Goal: Transaction & Acquisition: Book appointment/travel/reservation

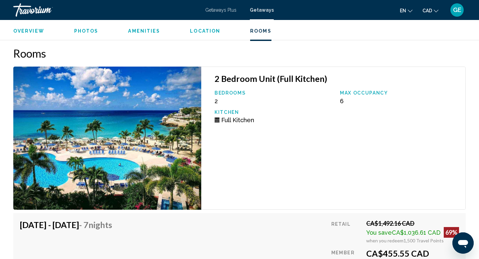
scroll to position [1185, 0]
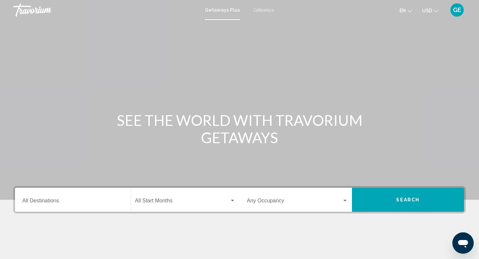
click at [424, 10] on span "USD" at bounding box center [427, 10] width 10 height 5
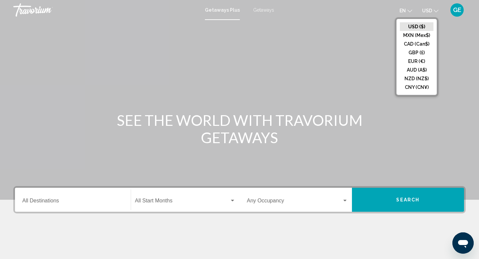
click at [279, 20] on div "Main content" at bounding box center [239, 100] width 479 height 200
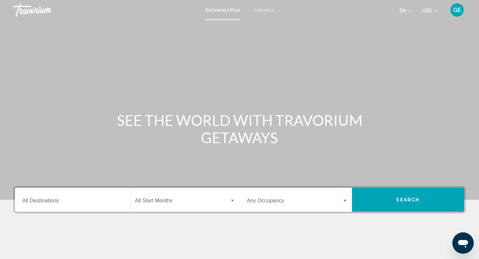
click at [262, 11] on span "Getaways" at bounding box center [263, 9] width 21 height 5
click at [431, 10] on span "USD" at bounding box center [427, 10] width 10 height 5
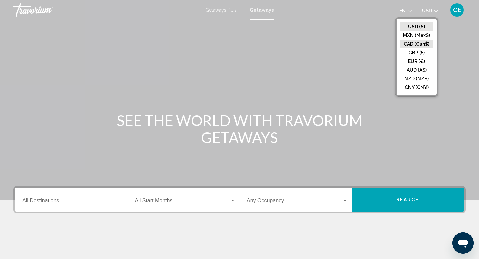
click at [416, 42] on button "CAD (Can$)" at bounding box center [417, 44] width 34 height 9
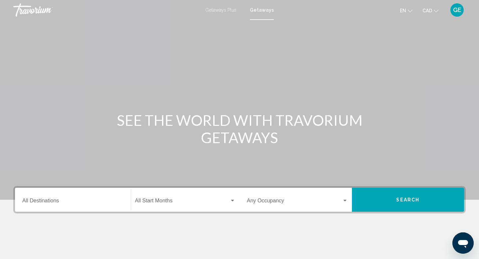
click at [78, 200] on input "Destination All Destinations" at bounding box center [72, 202] width 101 height 6
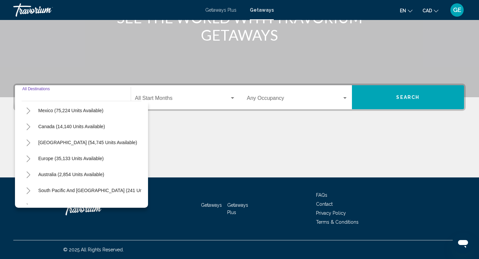
scroll to position [39, 0]
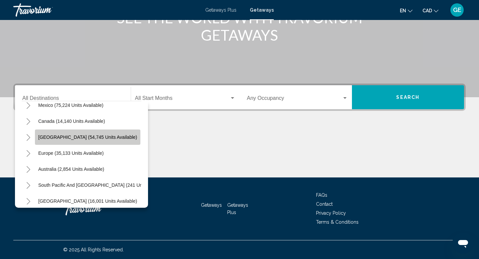
click at [96, 137] on span "Caribbean & Atlantic Islands (54,745 units available)" at bounding box center [87, 136] width 99 height 5
type input "**********"
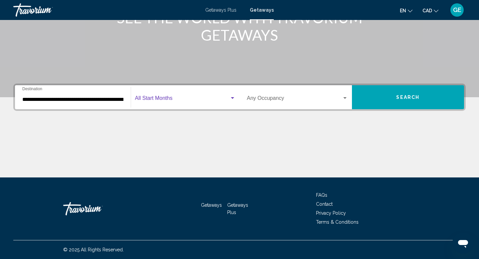
click at [189, 100] on span "Search widget" at bounding box center [182, 99] width 95 height 6
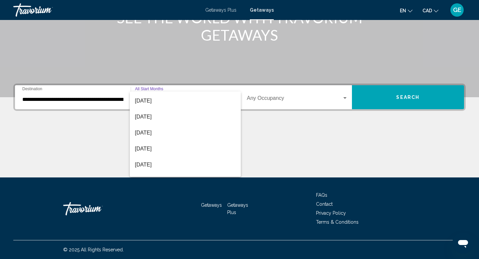
scroll to position [67, 0]
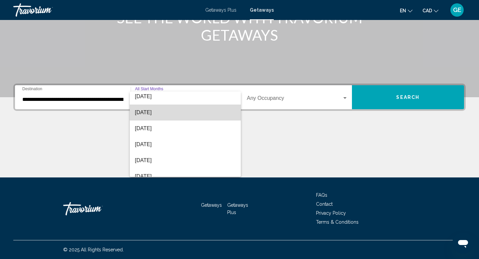
click at [190, 112] on span "December 2025" at bounding box center [185, 112] width 101 height 16
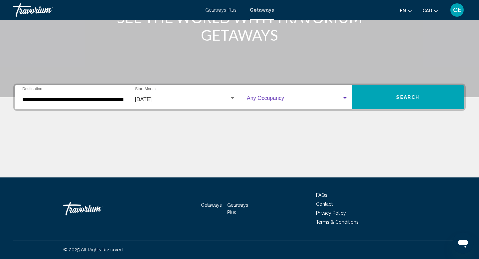
click at [269, 101] on span "Search widget" at bounding box center [294, 99] width 95 height 6
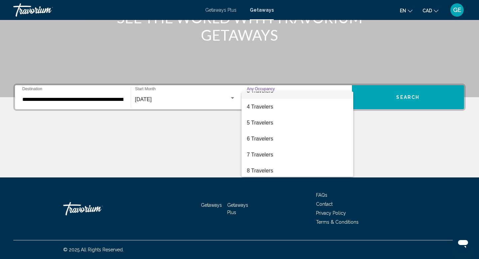
scroll to position [41, 0]
click at [275, 121] on span "5 Travelers" at bounding box center [297, 122] width 101 height 16
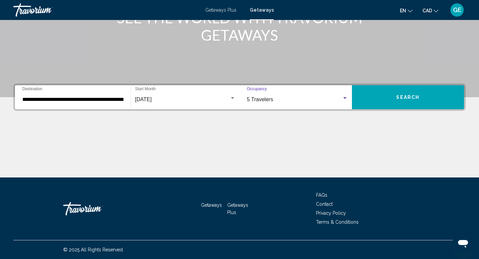
click at [417, 95] on span "Search" at bounding box center [407, 97] width 23 height 5
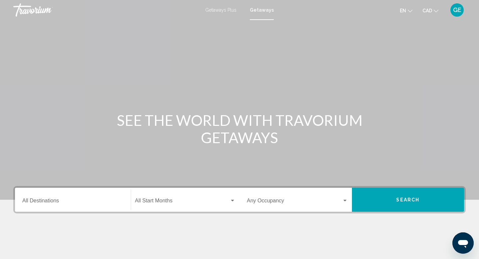
click at [89, 195] on div "Destination All Destinations" at bounding box center [72, 199] width 101 height 21
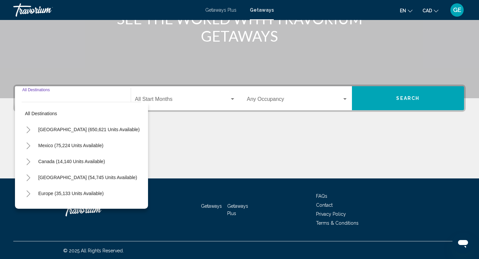
scroll to position [102, 0]
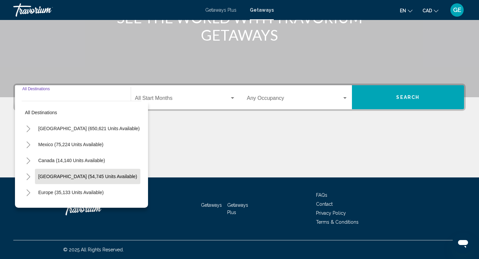
click at [96, 178] on span "Caribbean & Atlantic Islands (54,745 units available)" at bounding box center [87, 176] width 99 height 5
type input "**********"
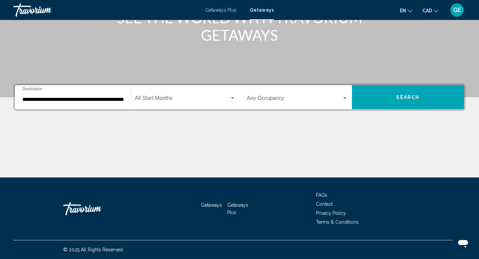
click at [192, 93] on div "Start Month All Start Months" at bounding box center [185, 97] width 101 height 21
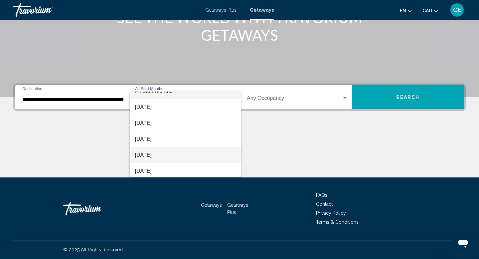
scroll to position [38, 0]
click at [184, 157] on span "January 2026" at bounding box center [185, 157] width 101 height 16
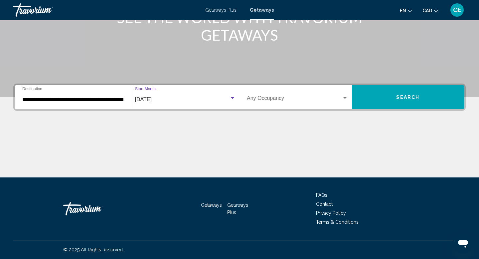
click at [274, 97] on span "Search widget" at bounding box center [294, 99] width 95 height 6
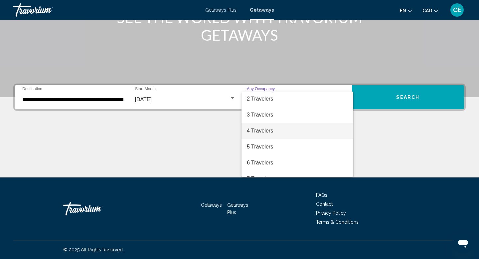
scroll to position [24, 0]
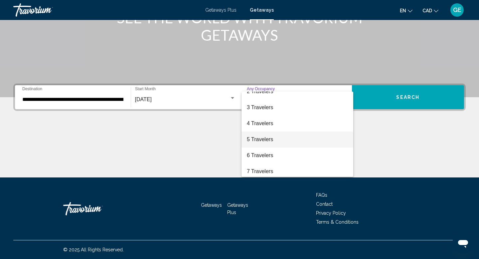
click at [270, 137] on span "5 Travelers" at bounding box center [297, 139] width 101 height 16
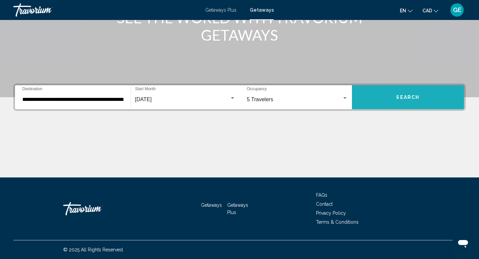
click at [392, 92] on button "Search" at bounding box center [408, 97] width 112 height 24
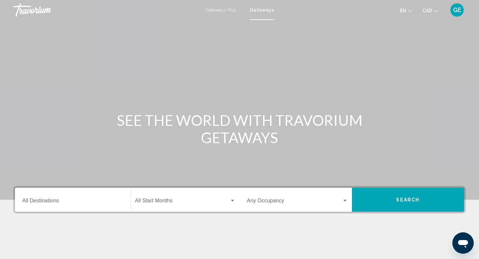
click at [75, 201] on input "Destination All Destinations" at bounding box center [72, 202] width 101 height 6
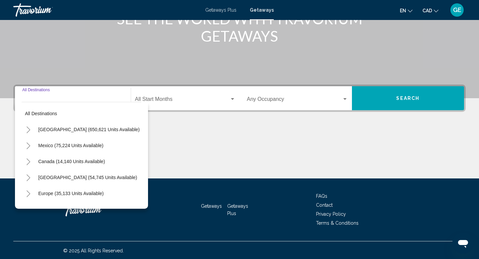
scroll to position [102, 0]
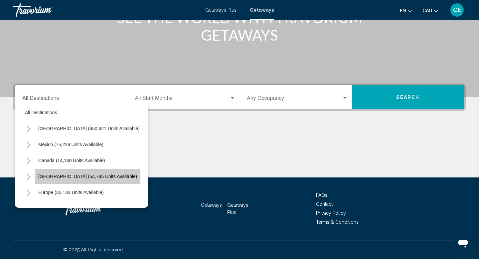
click at [86, 177] on span "Caribbean & Atlantic Islands (54,745 units available)" at bounding box center [87, 176] width 99 height 5
type input "**********"
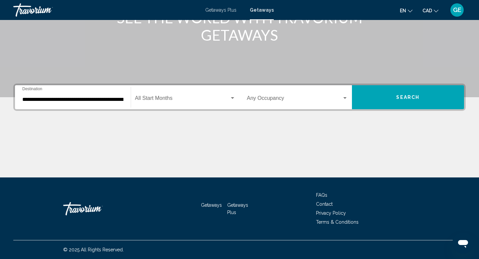
click at [206, 94] on div "Start Month All Start Months" at bounding box center [185, 97] width 101 height 21
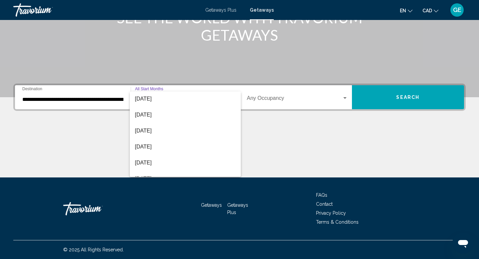
scroll to position [87, 0]
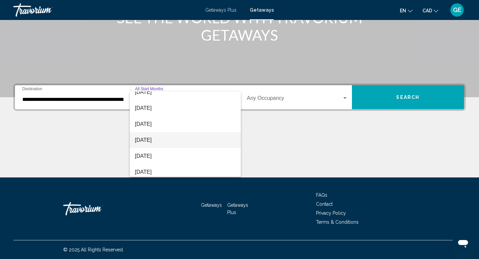
click at [182, 139] on span "March 2026" at bounding box center [185, 140] width 101 height 16
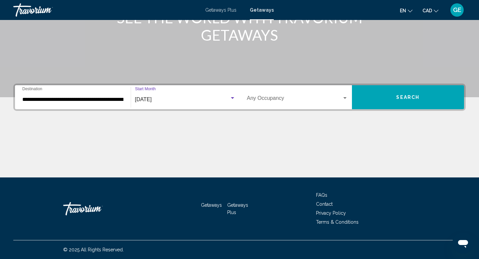
click at [310, 96] on div "Occupancy Any Occupancy" at bounding box center [297, 97] width 101 height 21
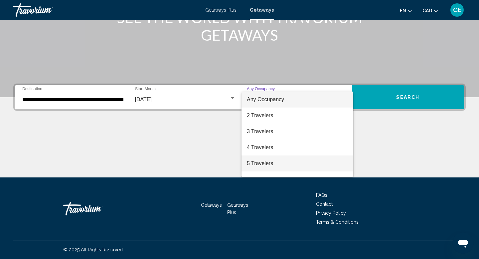
click at [282, 162] on span "5 Travelers" at bounding box center [297, 163] width 101 height 16
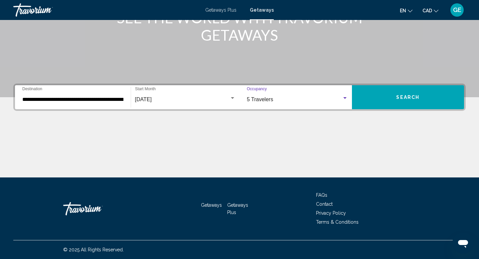
click at [389, 89] on button "Search" at bounding box center [408, 97] width 112 height 24
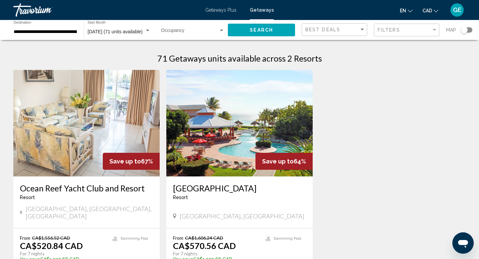
click at [189, 32] on span "Search widget" at bounding box center [190, 31] width 58 height 5
click at [190, 46] on span "6 (71 units available)" at bounding box center [193, 46] width 64 height 14
click at [282, 29] on button "Search" at bounding box center [261, 30] width 67 height 12
click at [124, 31] on div "March 2026" at bounding box center [115, 31] width 57 height 5
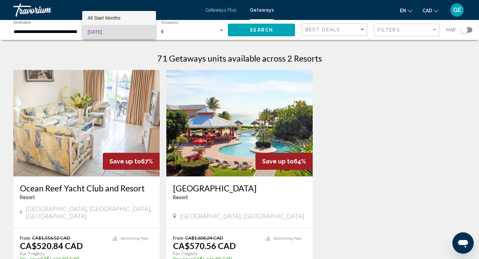
click at [120, 18] on span "All Start Months" at bounding box center [118, 18] width 63 height 14
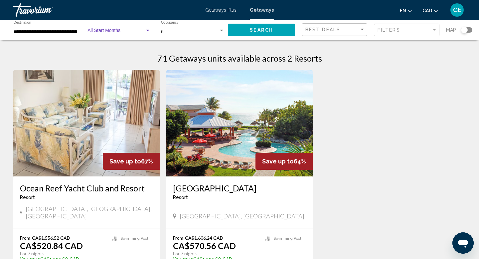
click at [258, 29] on span "Search" at bounding box center [261, 30] width 23 height 5
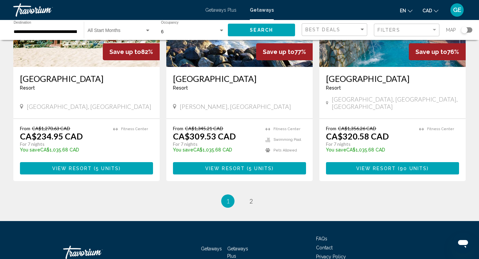
scroll to position [835, 0]
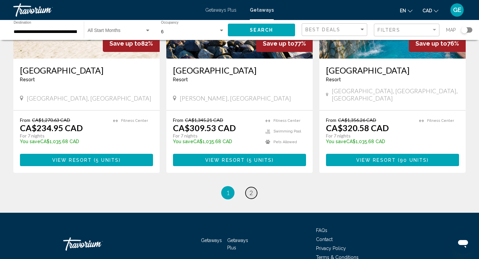
click at [250, 189] on span "2" at bounding box center [250, 192] width 3 height 7
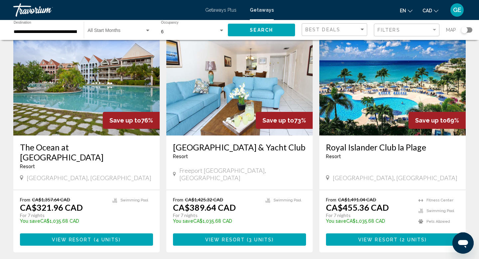
scroll to position [42, 0]
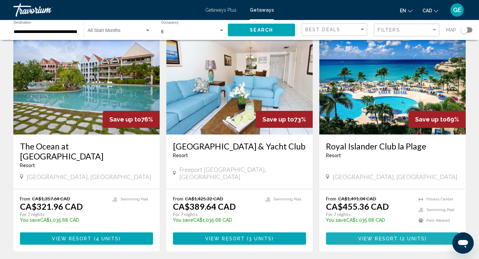
click at [402, 236] on span "2 units" at bounding box center [413, 238] width 23 height 5
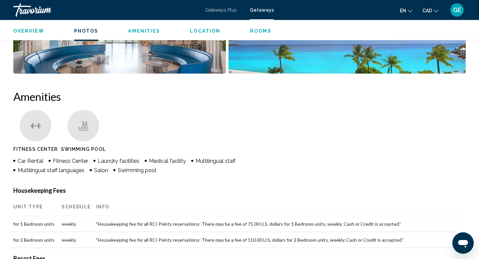
scroll to position [433, 0]
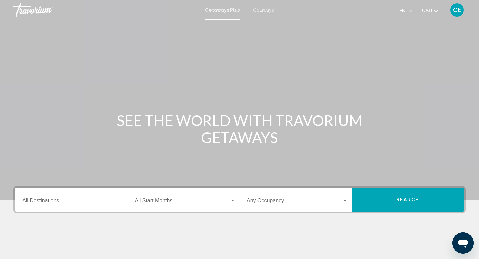
click at [263, 7] on span "Getaways" at bounding box center [263, 9] width 21 height 5
click at [428, 9] on span "USD" at bounding box center [427, 10] width 10 height 5
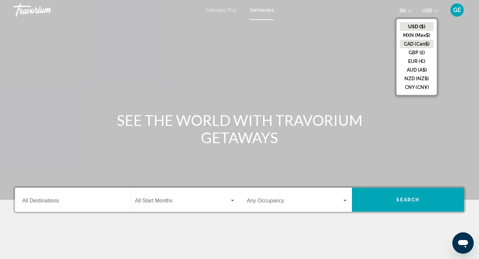
click at [425, 43] on button "CAD (Can$)" at bounding box center [417, 44] width 34 height 9
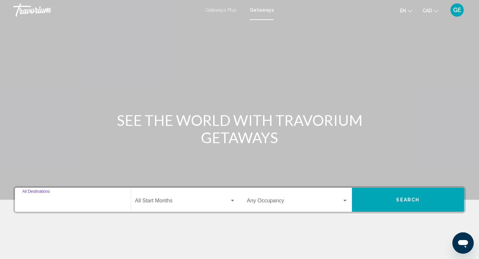
click at [78, 201] on input "Destination All Destinations" at bounding box center [72, 202] width 101 height 6
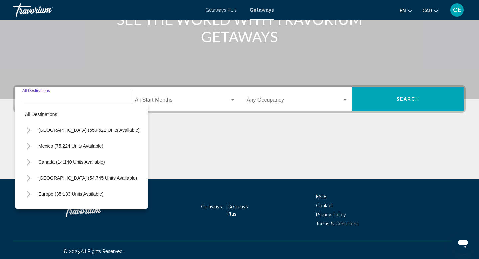
scroll to position [102, 0]
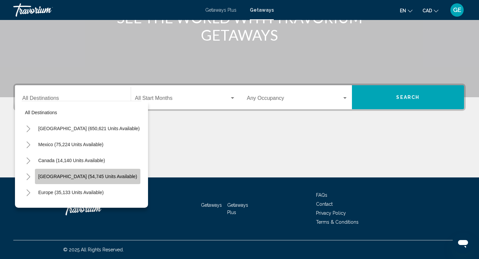
click at [100, 177] on span "[GEOGRAPHIC_DATA] (54,745 units available)" at bounding box center [87, 176] width 99 height 5
type input "**********"
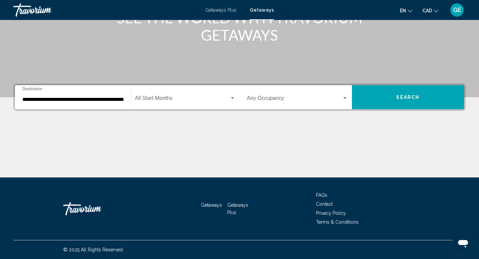
click at [290, 95] on div "Occupancy Any Occupancy" at bounding box center [297, 97] width 101 height 21
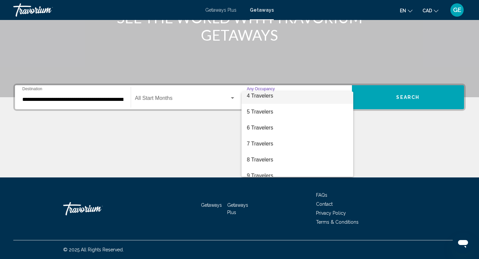
scroll to position [52, 0]
click at [276, 158] on span "8 Travelers" at bounding box center [297, 159] width 101 height 16
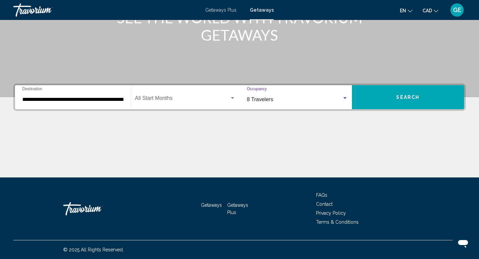
click at [400, 97] on span "Search" at bounding box center [407, 97] width 23 height 5
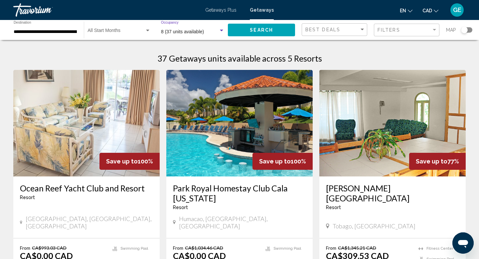
click at [199, 31] on span "8 (37 units available)" at bounding box center [182, 31] width 43 height 5
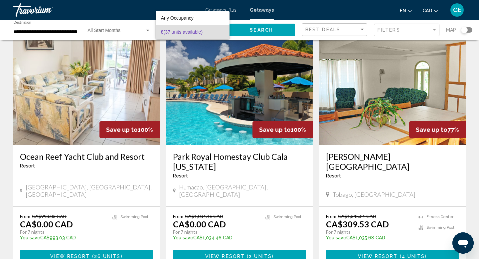
scroll to position [33, 0]
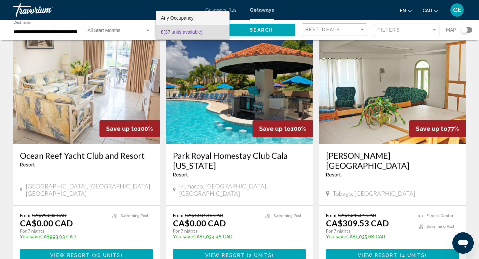
click at [198, 17] on span "Any Occupancy" at bounding box center [193, 18] width 64 height 14
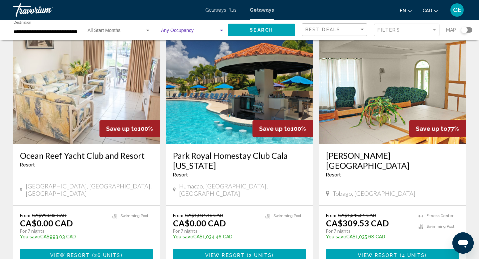
click at [253, 28] on span "Search" at bounding box center [261, 30] width 23 height 5
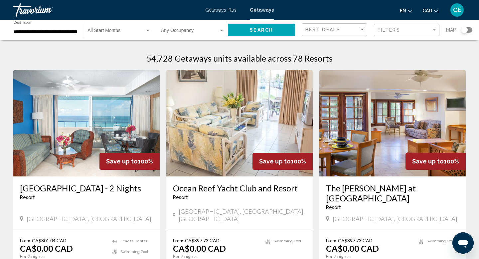
click at [175, 29] on span "Search widget" at bounding box center [190, 31] width 58 height 5
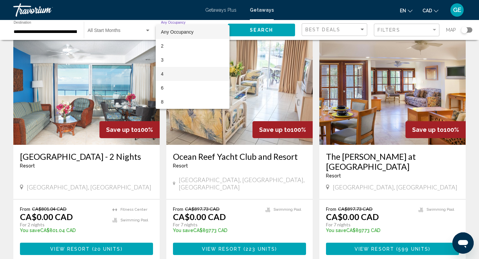
scroll to position [32, 0]
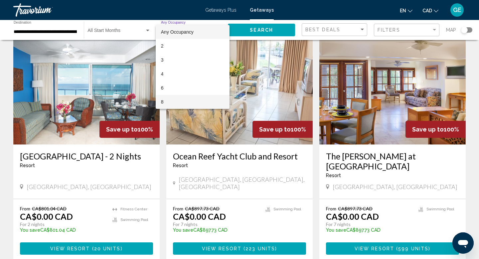
click at [173, 102] on span "8" at bounding box center [193, 102] width 64 height 14
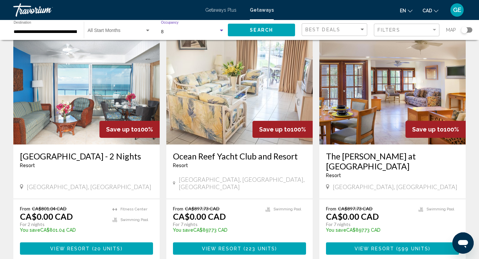
click at [202, 31] on div "8" at bounding box center [190, 31] width 58 height 5
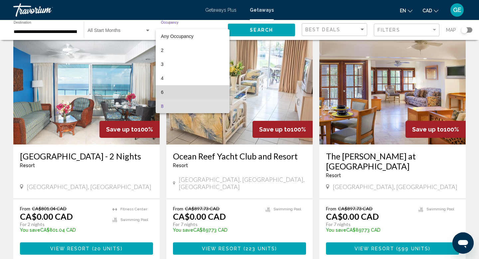
click at [177, 92] on span "6" at bounding box center [193, 92] width 64 height 14
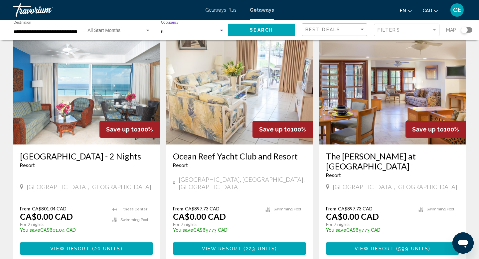
click at [262, 31] on span "Search" at bounding box center [261, 30] width 23 height 5
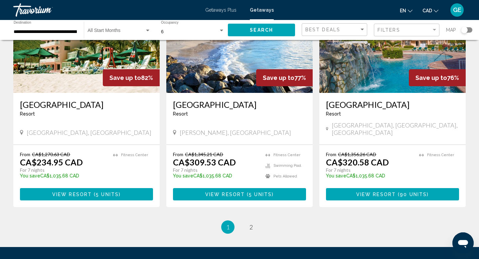
scroll to position [804, 0]
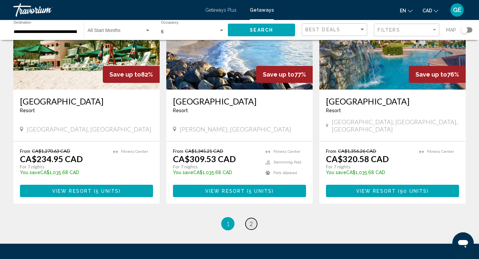
click at [251, 220] on span "2" at bounding box center [250, 223] width 3 height 7
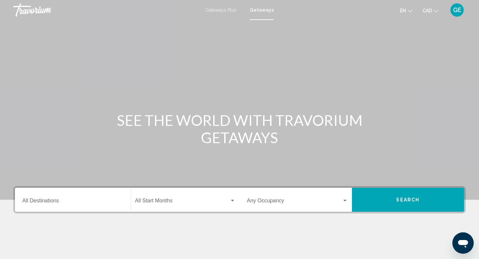
click at [84, 196] on div "Destination All Destinations" at bounding box center [72, 199] width 101 height 21
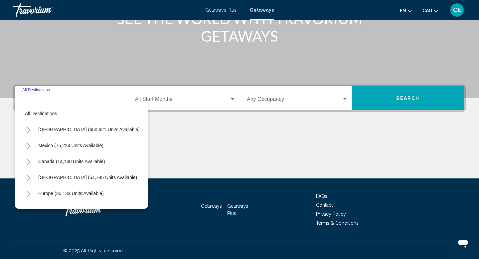
scroll to position [102, 0]
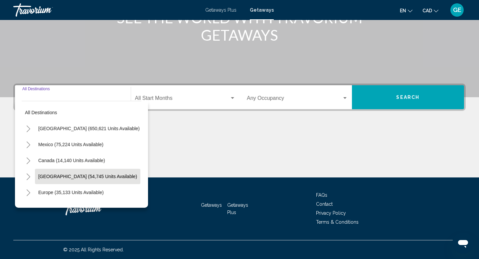
click at [97, 177] on span "Caribbean & Atlantic Islands (54,745 units available)" at bounding box center [87, 176] width 99 height 5
type input "**********"
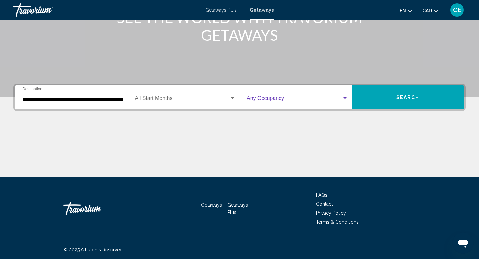
click at [279, 98] on span "Search widget" at bounding box center [294, 99] width 95 height 6
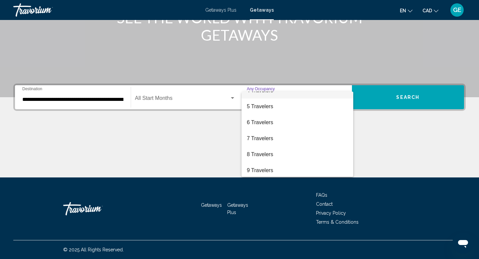
scroll to position [74, 0]
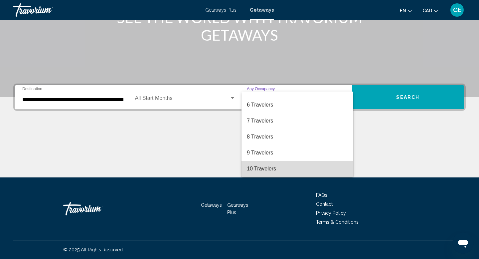
click at [267, 174] on span "10 Travelers" at bounding box center [297, 169] width 101 height 16
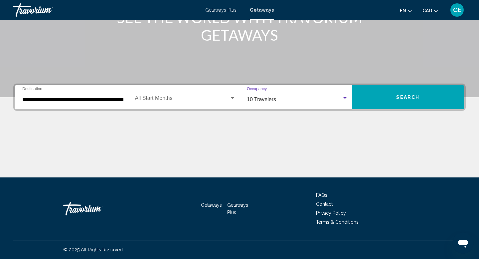
click at [404, 102] on button "Search" at bounding box center [408, 97] width 112 height 24
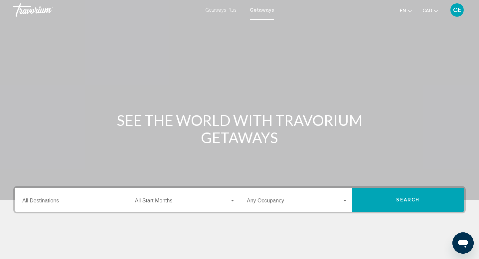
click at [69, 203] on input "Destination All Destinations" at bounding box center [72, 202] width 101 height 6
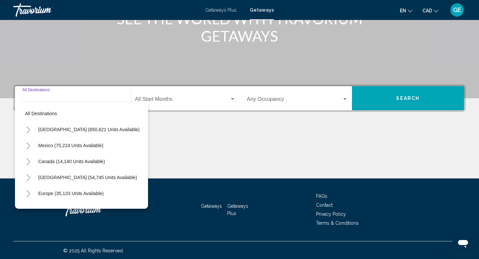
scroll to position [102, 0]
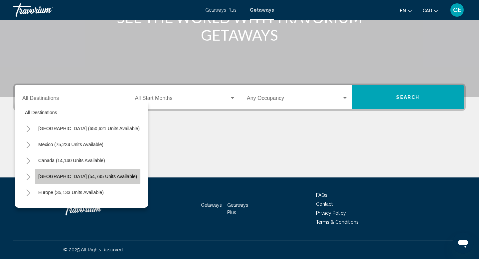
click at [76, 177] on span "Caribbean & Atlantic Islands (54,745 units available)" at bounding box center [87, 176] width 99 height 5
type input "**********"
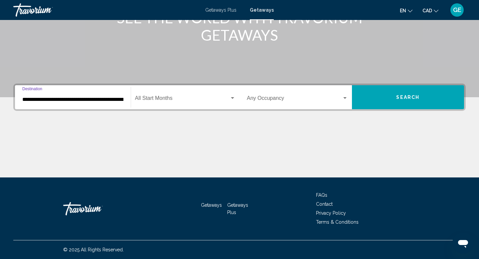
click at [265, 105] on div "Occupancy Any Occupancy" at bounding box center [297, 97] width 101 height 21
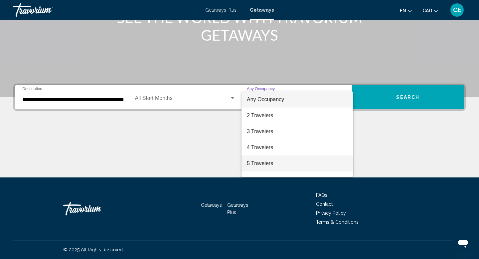
click at [277, 164] on span "5 Travelers" at bounding box center [297, 163] width 101 height 16
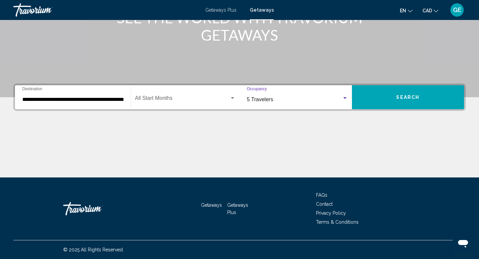
click at [261, 104] on div "5 Travelers Occupancy Any Occupancy" at bounding box center [297, 97] width 101 height 21
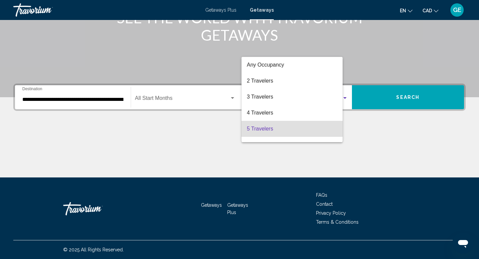
scroll to position [29, 0]
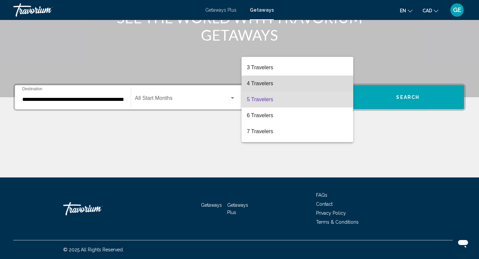
click at [273, 80] on span "4 Travelers" at bounding box center [297, 83] width 101 height 16
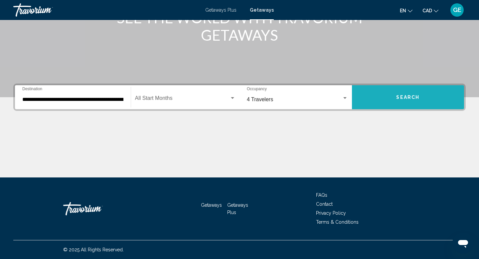
click at [398, 99] on span "Search" at bounding box center [407, 97] width 23 height 5
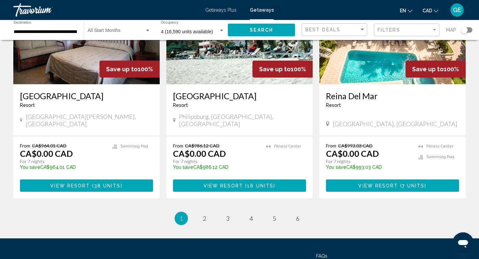
scroll to position [786, 0]
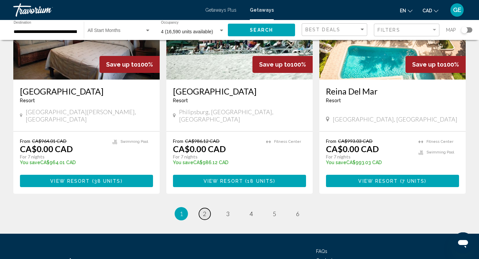
click at [205, 210] on span "2" at bounding box center [204, 213] width 3 height 7
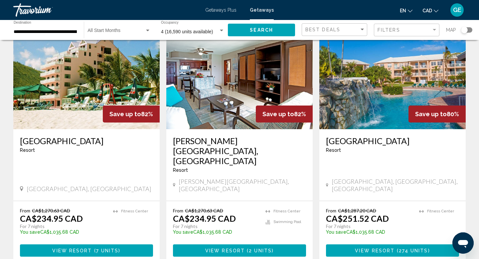
scroll to position [757, 0]
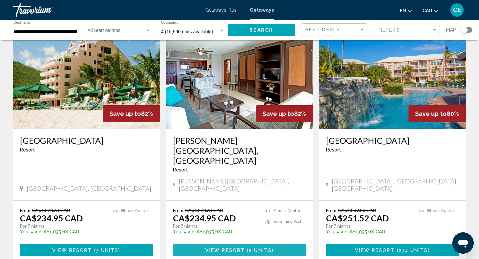
click at [242, 247] on span "View Resort" at bounding box center [225, 249] width 40 height 5
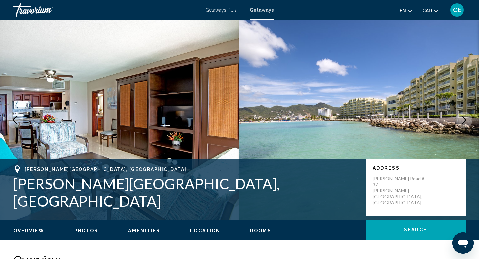
click at [464, 123] on icon "Next image" at bounding box center [464, 120] width 8 height 8
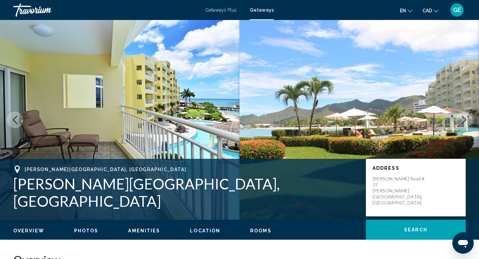
click at [464, 123] on icon "Next image" at bounding box center [464, 120] width 8 height 8
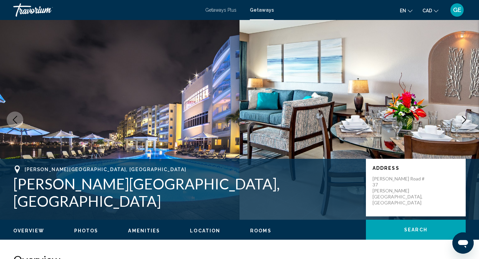
click at [464, 123] on icon "Next image" at bounding box center [464, 120] width 8 height 8
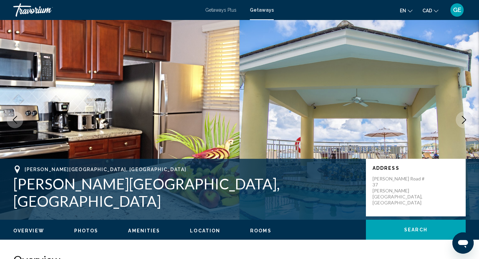
click at [464, 123] on icon "Next image" at bounding box center [464, 120] width 8 height 8
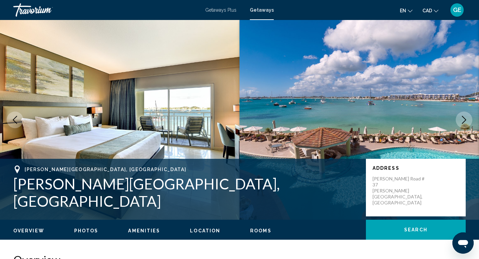
click at [461, 117] on icon "Next image" at bounding box center [464, 120] width 8 height 8
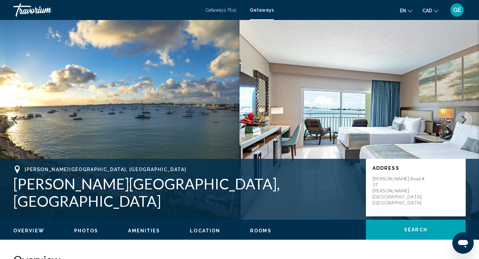
click at [462, 116] on icon "Next image" at bounding box center [464, 120] width 8 height 8
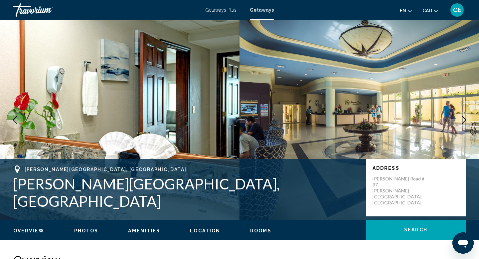
click at [462, 116] on icon "Next image" at bounding box center [464, 120] width 8 height 8
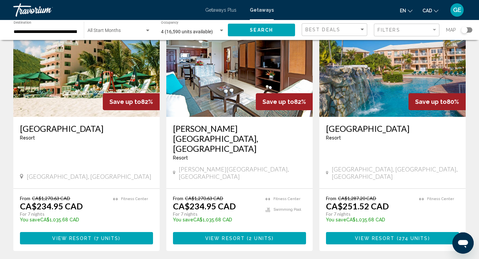
scroll to position [765, 0]
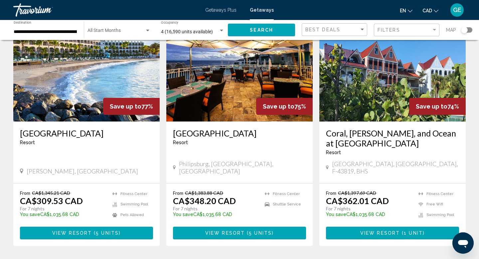
scroll to position [273, 0]
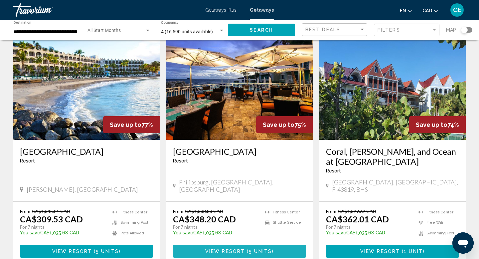
click at [241, 249] on span "View Resort" at bounding box center [225, 251] width 40 height 5
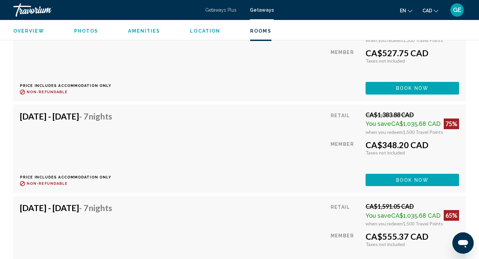
scroll to position [1236, 0]
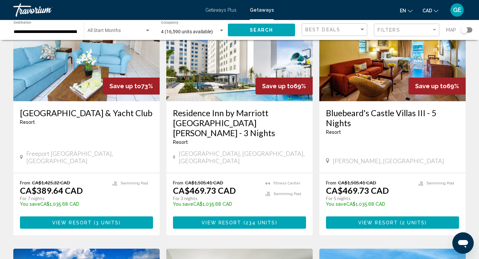
scroll to position [865, 0]
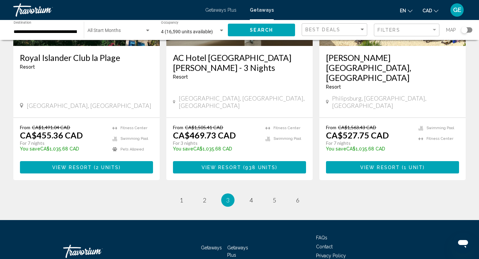
click at [402, 165] on span "( 1 unit )" at bounding box center [412, 167] width 25 height 5
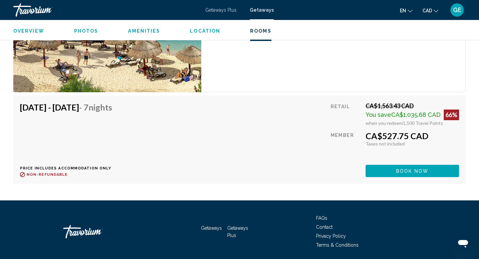
scroll to position [1202, 0]
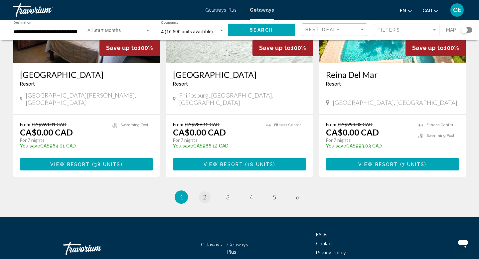
scroll to position [799, 0]
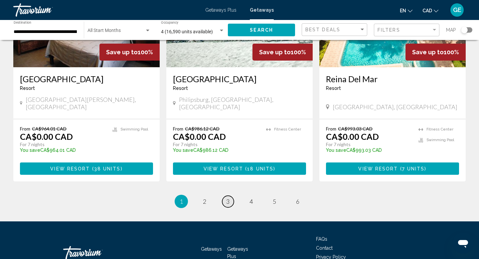
click at [229, 196] on link "page 3" at bounding box center [228, 202] width 12 height 12
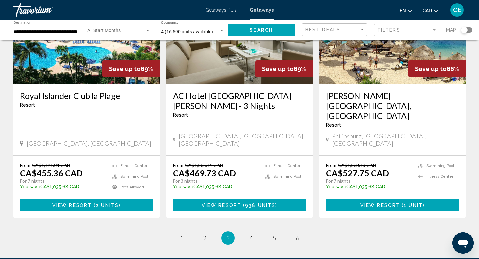
scroll to position [865, 0]
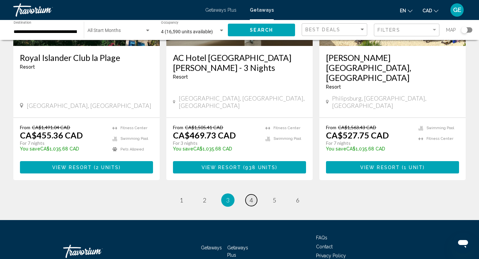
click at [253, 194] on link "page 4" at bounding box center [251, 200] width 12 height 12
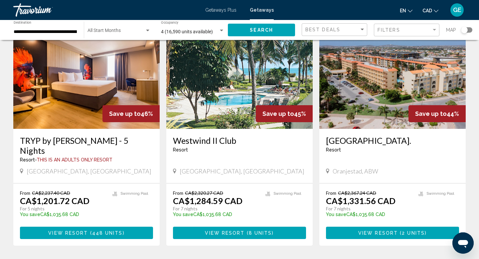
scroll to position [785, 0]
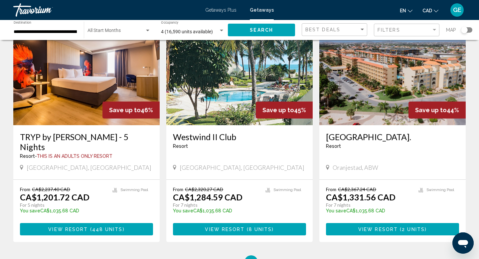
click at [392, 226] on span "View Resort" at bounding box center [378, 228] width 40 height 5
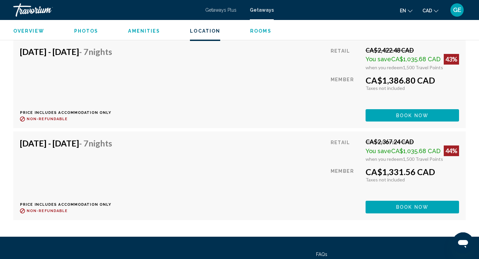
scroll to position [1223, 0]
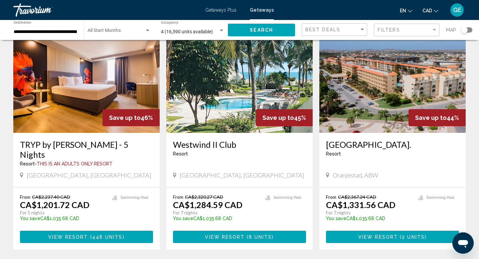
scroll to position [779, 0]
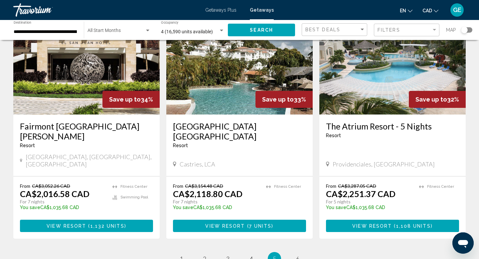
scroll to position [845, 0]
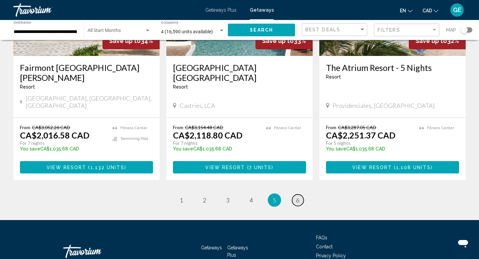
click at [299, 194] on link "page 6" at bounding box center [298, 200] width 12 height 12
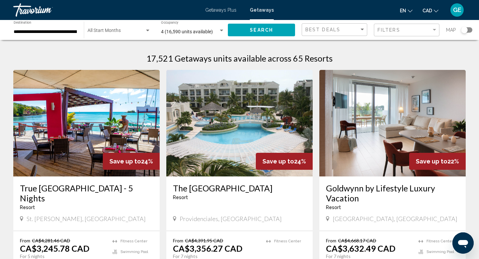
click at [172, 28] on div "4 (16,590 units available) Occupancy Any Occupancy" at bounding box center [193, 30] width 64 height 18
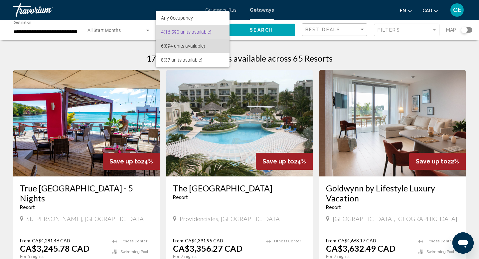
click at [182, 46] on span "6 (894 units available)" at bounding box center [193, 46] width 64 height 14
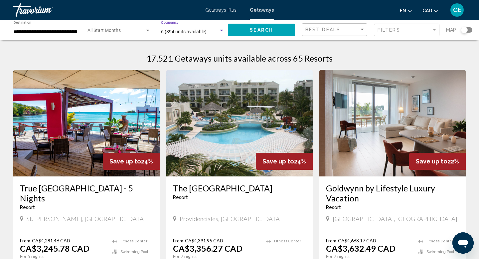
click at [248, 29] on button "Search" at bounding box center [261, 30] width 67 height 12
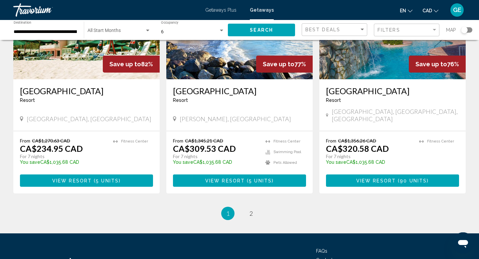
scroll to position [816, 0]
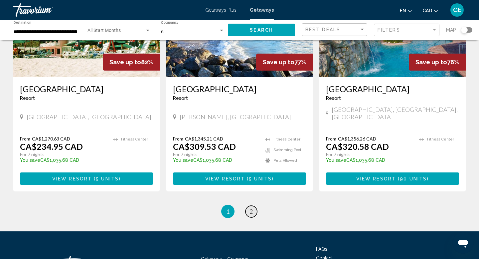
click at [250, 208] on span "2" at bounding box center [250, 211] width 3 height 7
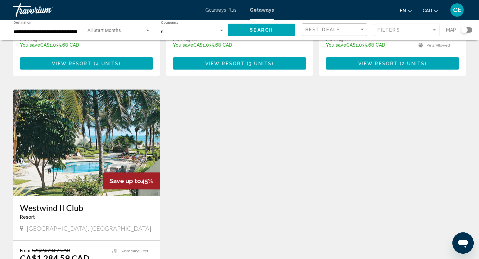
scroll to position [372, 0]
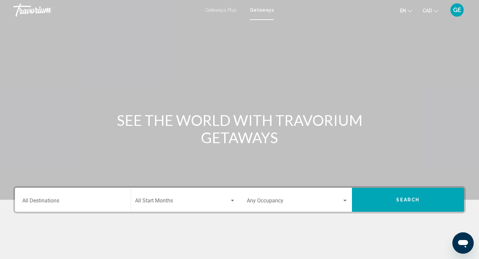
click at [77, 201] on input "Destination All Destinations" at bounding box center [72, 202] width 101 height 6
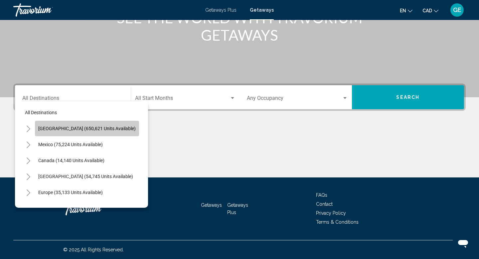
click at [89, 132] on button "United States (650,621 units available)" at bounding box center [87, 128] width 104 height 15
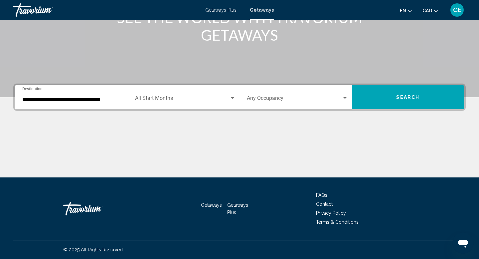
click at [91, 103] on div "**********" at bounding box center [72, 97] width 101 height 21
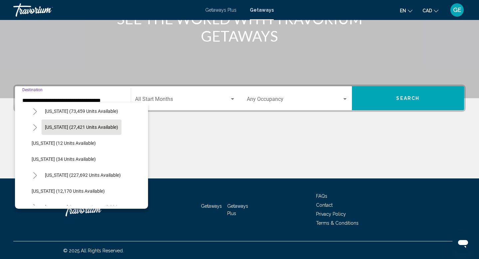
scroll to position [72, 0]
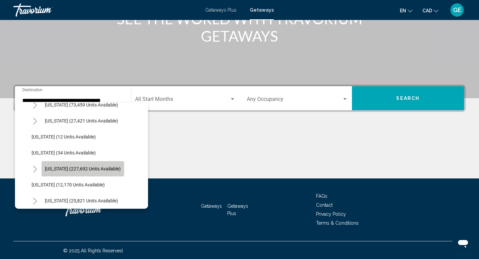
click at [90, 171] on span "Florida (227,692 units available)" at bounding box center [83, 168] width 76 height 5
type input "**********"
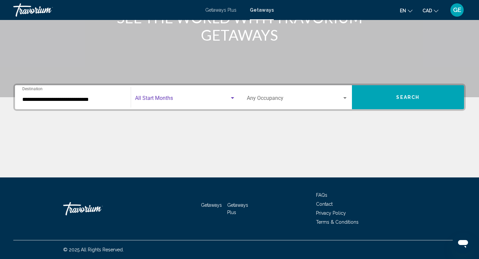
click at [209, 98] on span "Search widget" at bounding box center [182, 99] width 95 height 6
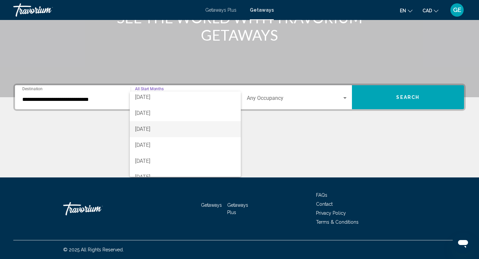
scroll to position [39, 0]
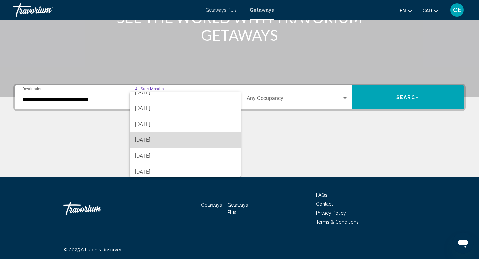
click at [193, 141] on span "December 2025" at bounding box center [185, 140] width 101 height 16
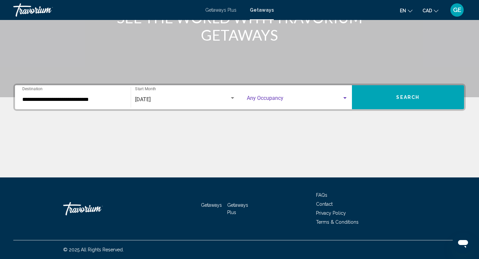
click at [274, 101] on span "Search widget" at bounding box center [294, 99] width 95 height 6
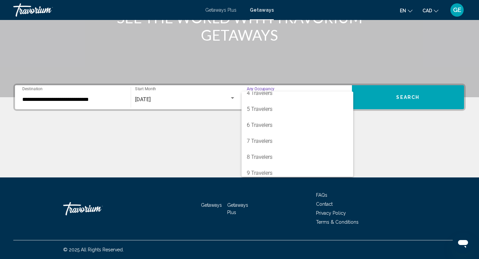
scroll to position [57, 0]
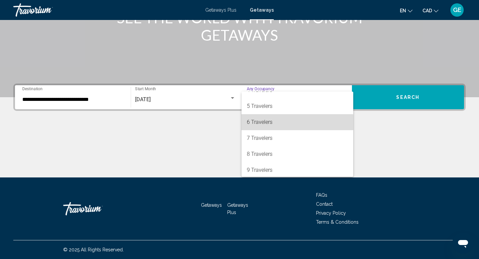
click at [273, 123] on span "6 Travelers" at bounding box center [297, 122] width 101 height 16
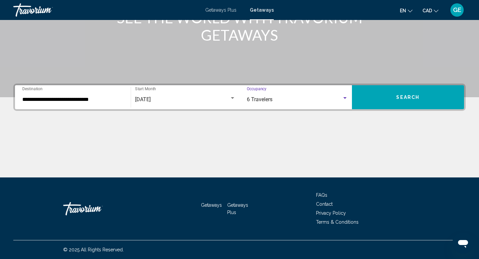
click at [313, 99] on div "6 Travelers" at bounding box center [294, 99] width 95 height 6
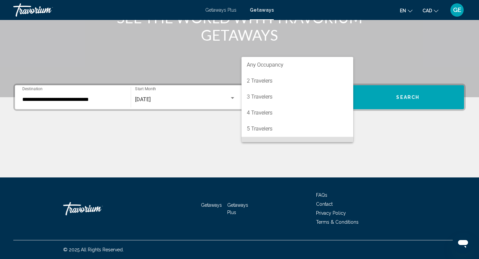
scroll to position [45, 0]
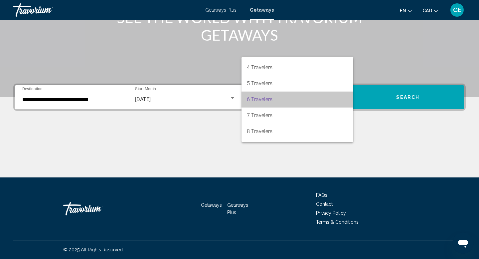
click at [313, 99] on span "6 Travelers" at bounding box center [297, 99] width 101 height 16
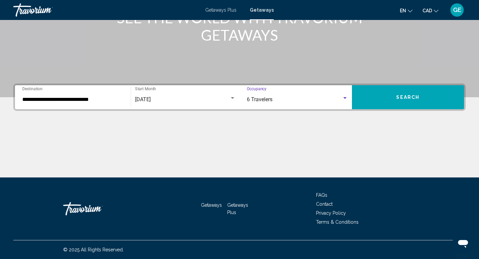
drag, startPoint x: 413, startPoint y: 82, endPoint x: 413, endPoint y: 86, distance: 3.7
click at [413, 98] on span "Search" at bounding box center [407, 97] width 23 height 5
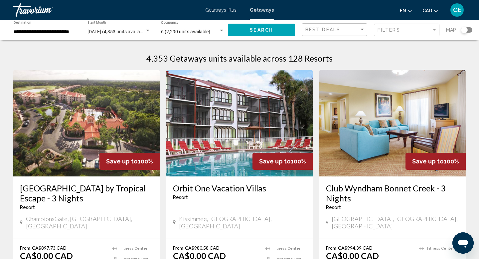
click at [410, 26] on div "Filters" at bounding box center [407, 30] width 60 height 12
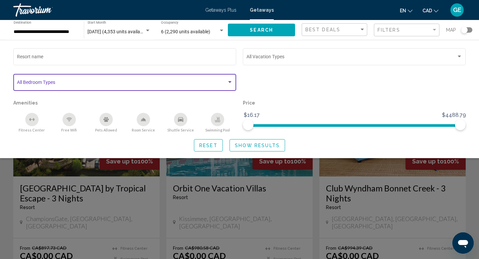
click at [179, 83] on span "Search widget" at bounding box center [122, 83] width 210 height 5
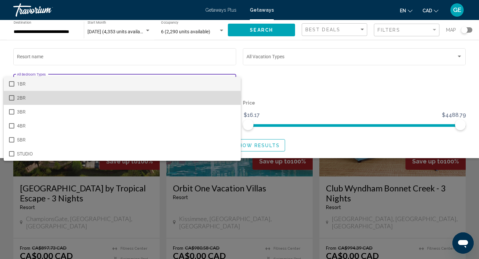
click at [9, 97] on mat-pseudo-checkbox at bounding box center [11, 97] width 5 height 5
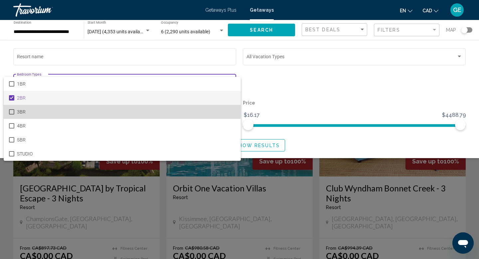
click at [11, 110] on mat-pseudo-checkbox at bounding box center [11, 111] width 5 height 5
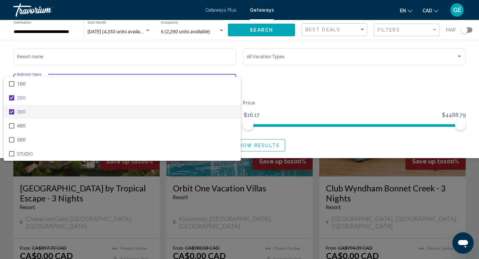
click at [290, 91] on div at bounding box center [239, 129] width 479 height 259
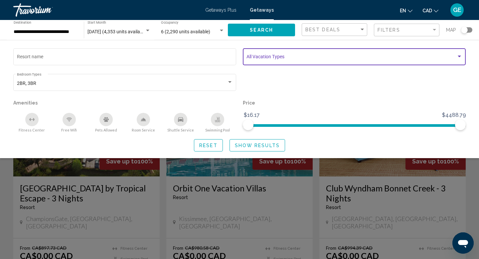
click at [290, 57] on span "Search widget" at bounding box center [351, 57] width 210 height 5
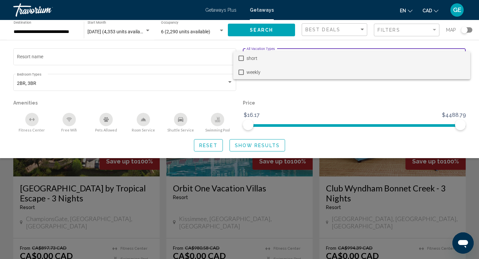
click at [261, 71] on span "weekly" at bounding box center [355, 72] width 218 height 14
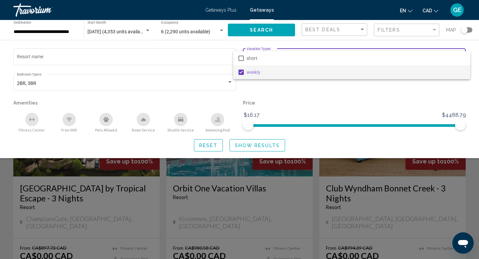
click at [268, 92] on div at bounding box center [239, 129] width 479 height 259
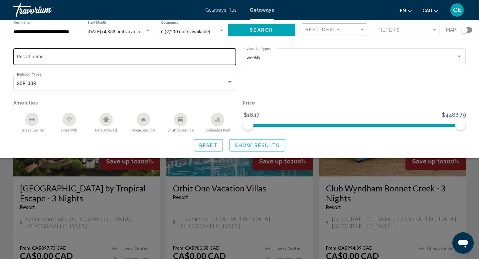
click at [80, 54] on div "Resort name" at bounding box center [125, 56] width 216 height 18
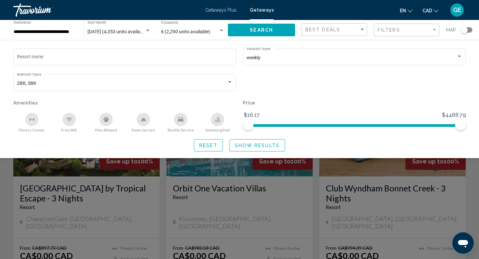
click at [306, 85] on div "Search widget" at bounding box center [353, 85] width 229 height 26
drag, startPoint x: 462, startPoint y: 125, endPoint x: 341, endPoint y: 126, distance: 120.7
click at [341, 126] on span "Search widget" at bounding box center [341, 124] width 11 height 11
click at [250, 146] on span "Show Results" at bounding box center [257, 145] width 45 height 5
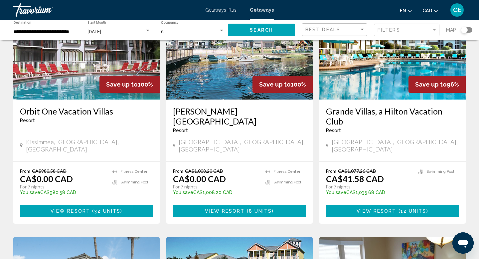
scroll to position [77, 0]
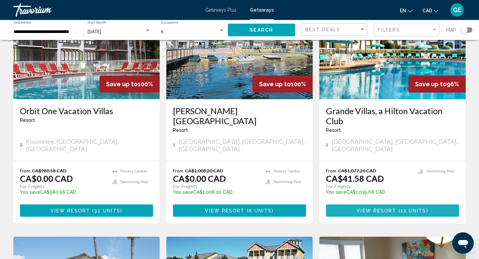
click at [425, 208] on span "12 units" at bounding box center [413, 210] width 26 height 5
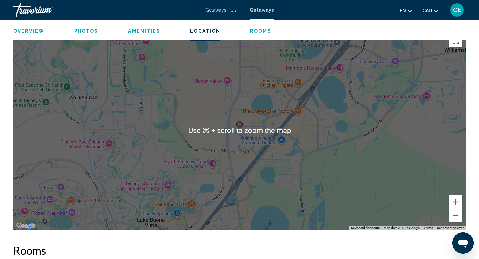
scroll to position [705, 0]
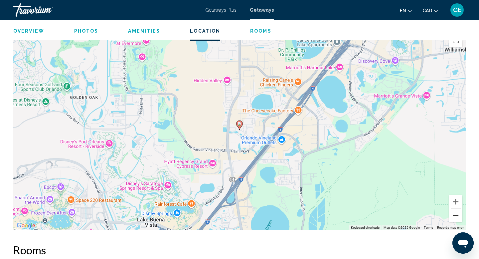
click at [459, 216] on button "Zoom out" at bounding box center [455, 215] width 13 height 13
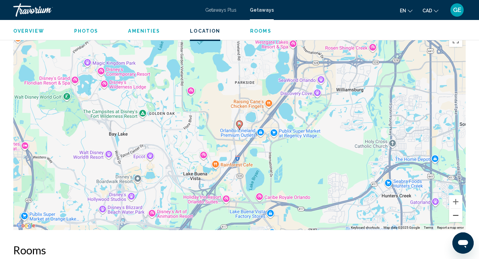
click at [459, 216] on button "Zoom out" at bounding box center [455, 215] width 13 height 13
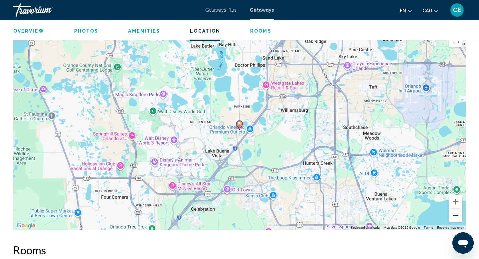
click at [459, 217] on button "Zoom out" at bounding box center [455, 215] width 13 height 13
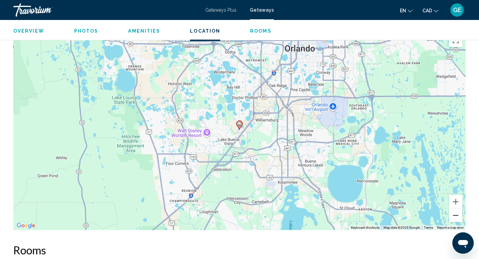
click at [459, 217] on button "Zoom out" at bounding box center [455, 215] width 13 height 13
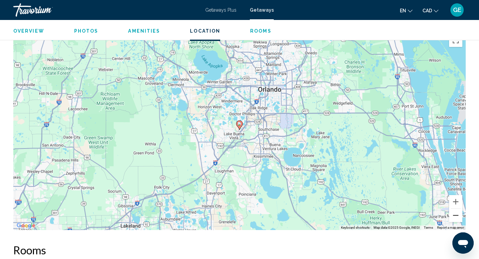
click at [459, 217] on button "Zoom out" at bounding box center [455, 215] width 13 height 13
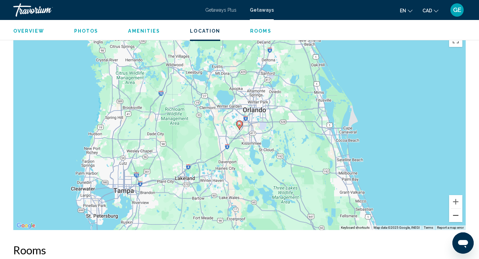
click at [456, 216] on button "Zoom out" at bounding box center [455, 215] width 13 height 13
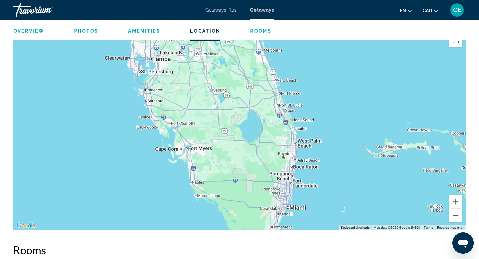
drag, startPoint x: 271, startPoint y: 206, endPoint x: 240, endPoint y: 103, distance: 107.8
click at [240, 103] on div "To activate drag with keyboard, press Alt + Enter. Once in keyboard drag state,…" at bounding box center [239, 130] width 452 height 200
click at [459, 214] on button "Zoom out" at bounding box center [455, 215] width 13 height 13
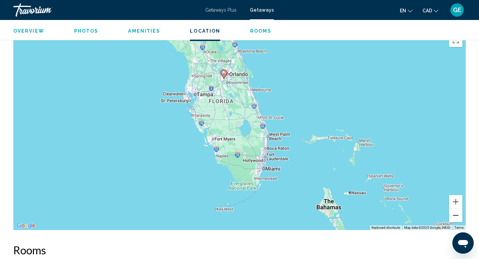
click at [459, 214] on button "Zoom out" at bounding box center [455, 215] width 13 height 13
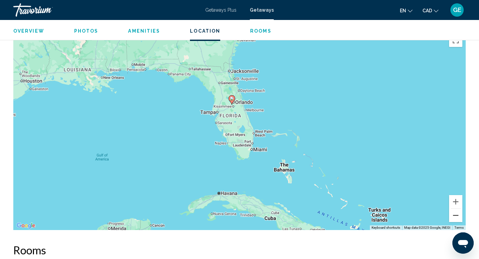
click at [458, 216] on button "Zoom out" at bounding box center [455, 215] width 13 height 13
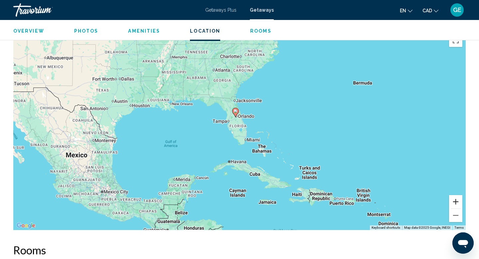
click at [456, 200] on button "Zoom in" at bounding box center [455, 201] width 13 height 13
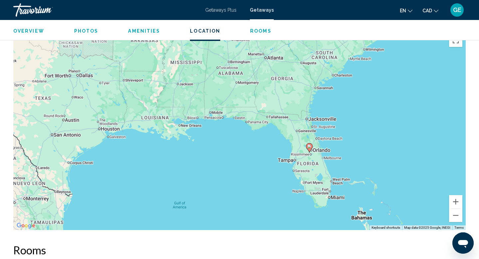
drag, startPoint x: 403, startPoint y: 124, endPoint x: 479, endPoint y: 173, distance: 90.2
click at [479, 173] on div "Overview Type Resort All-Inclusive No All-Inclusive Address 12118 Turtle Cay Ci…" at bounding box center [239, 168] width 479 height 1241
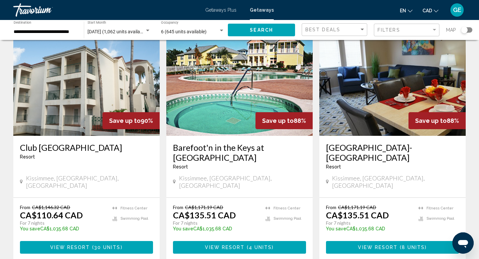
scroll to position [312, 0]
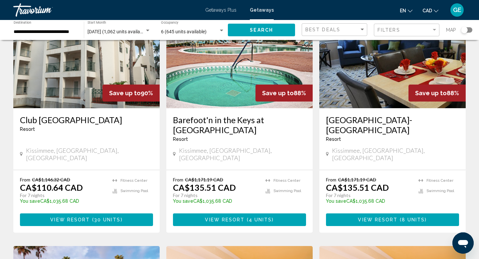
click at [47, 213] on button "View Resort ( 30 units )" at bounding box center [86, 219] width 133 height 12
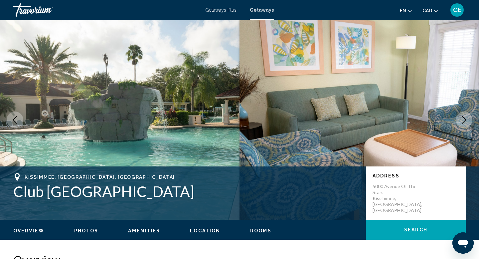
click at [463, 120] on icon "Next image" at bounding box center [464, 120] width 8 height 8
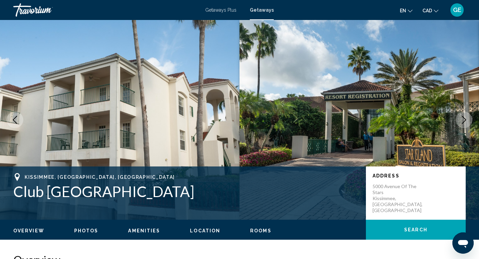
click at [463, 121] on icon "Next image" at bounding box center [464, 120] width 8 height 8
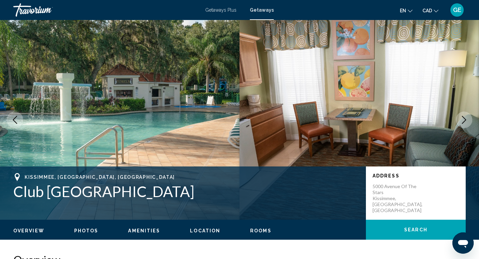
click at [463, 121] on icon "Next image" at bounding box center [464, 120] width 8 height 8
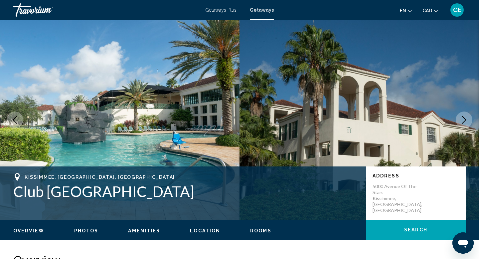
click at [463, 121] on icon "Next image" at bounding box center [464, 120] width 8 height 8
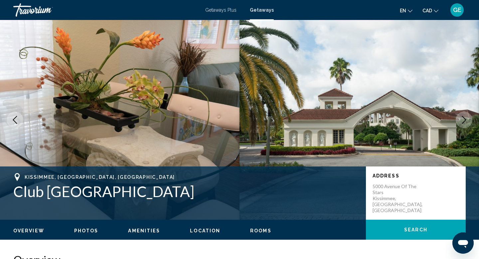
click at [463, 121] on icon "Next image" at bounding box center [464, 120] width 8 height 8
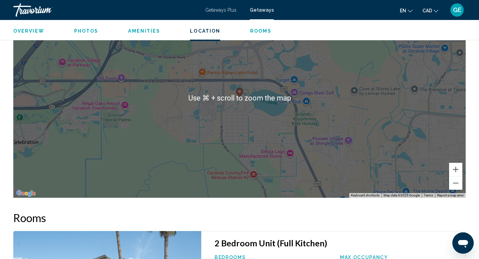
scroll to position [1110, 0]
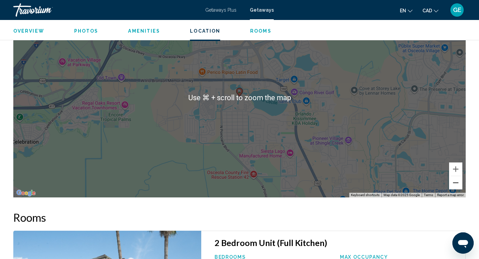
click at [456, 176] on button "Zoom out" at bounding box center [455, 182] width 13 height 13
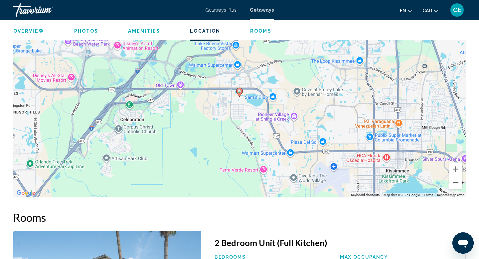
click at [456, 176] on button "Zoom out" at bounding box center [455, 182] width 13 height 13
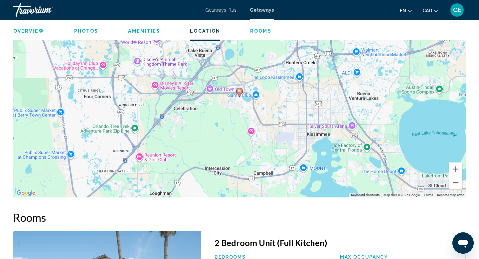
click at [456, 176] on button "Zoom out" at bounding box center [455, 182] width 13 height 13
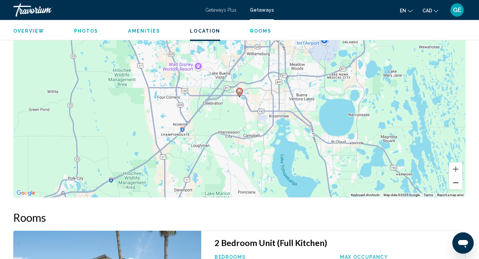
click at [456, 176] on button "Zoom out" at bounding box center [455, 182] width 13 height 13
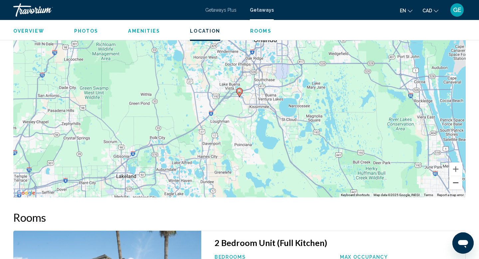
click at [456, 176] on button "Zoom out" at bounding box center [455, 182] width 13 height 13
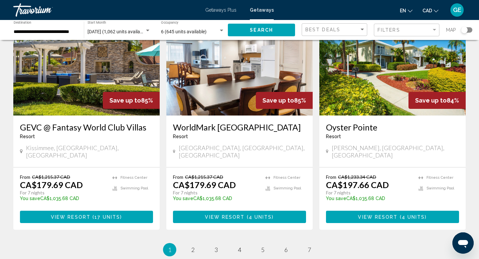
scroll to position [774, 0]
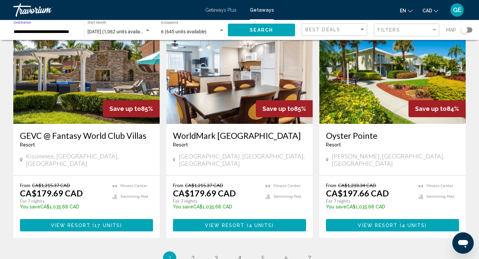
click at [56, 31] on input "**********" at bounding box center [46, 31] width 64 height 5
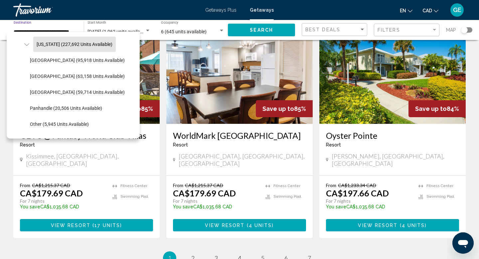
scroll to position [127, 0]
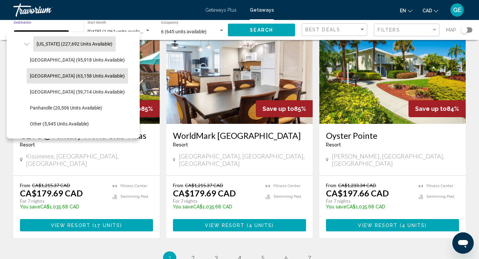
click at [64, 77] on span "East Coast (63,158 units available)" at bounding box center [77, 75] width 95 height 5
type input "**********"
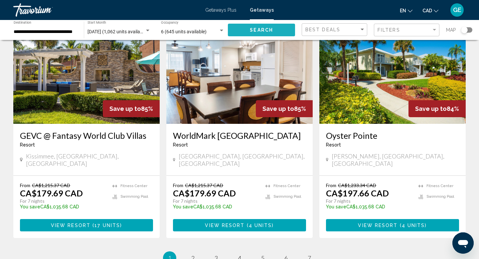
click at [250, 29] on button "Search" at bounding box center [261, 30] width 67 height 12
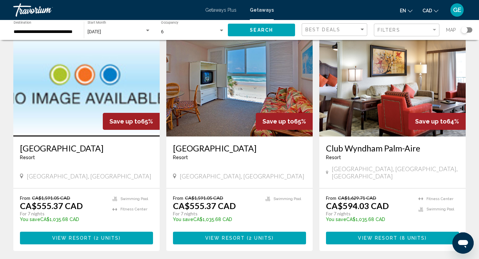
scroll to position [275, 0]
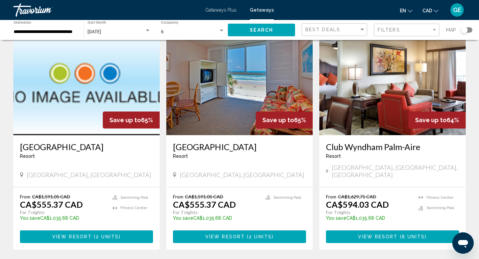
click at [375, 230] on button "View Resort ( 8 units )" at bounding box center [392, 236] width 133 height 12
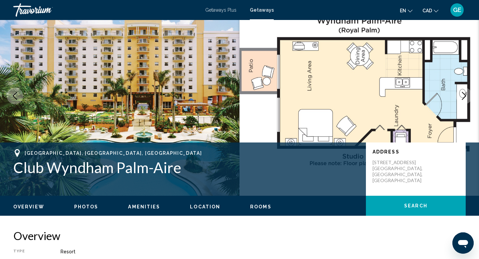
scroll to position [25, 0]
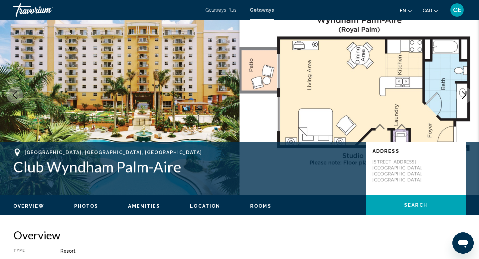
click at [465, 93] on icon "Next image" at bounding box center [464, 95] width 8 height 8
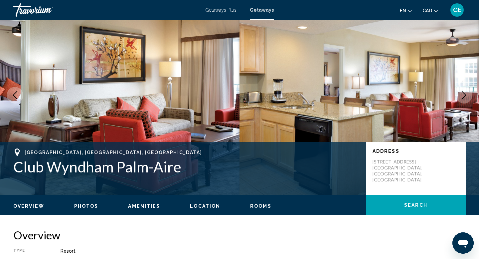
click at [465, 93] on icon "Next image" at bounding box center [464, 95] width 8 height 8
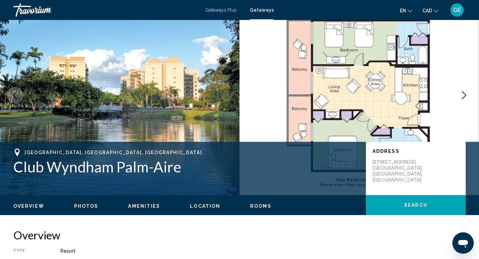
click at [465, 93] on icon "Next image" at bounding box center [464, 95] width 8 height 8
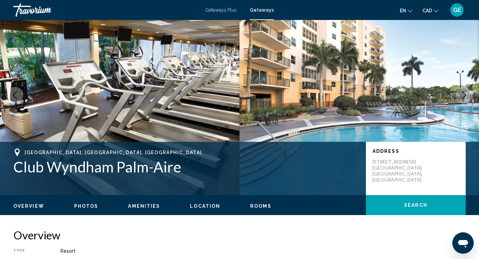
click at [465, 93] on icon "Next image" at bounding box center [464, 95] width 8 height 8
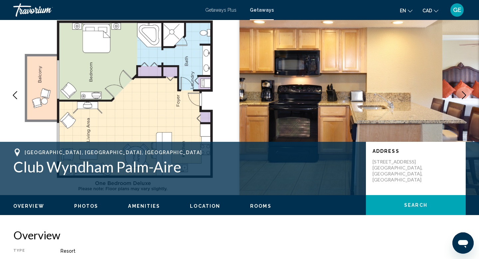
click at [465, 93] on icon "Next image" at bounding box center [464, 95] width 8 height 8
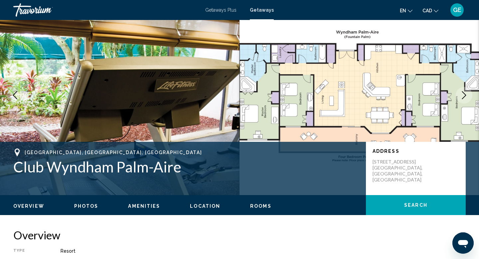
click at [465, 93] on icon "Next image" at bounding box center [464, 95] width 8 height 8
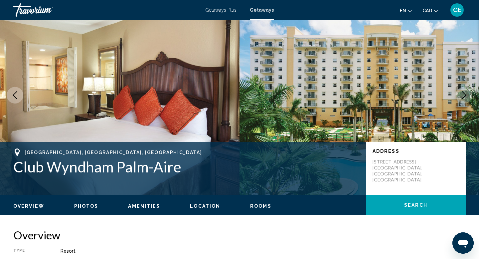
click at [465, 93] on icon "Next image" at bounding box center [464, 95] width 8 height 8
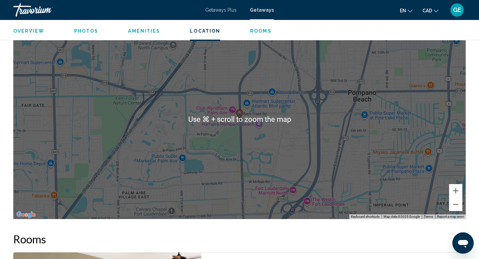
scroll to position [1018, 0]
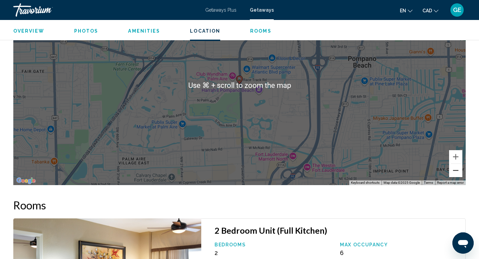
click at [458, 167] on button "Zoom out" at bounding box center [455, 170] width 13 height 13
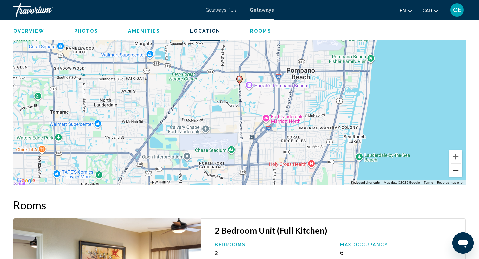
click at [458, 167] on button "Zoom out" at bounding box center [455, 170] width 13 height 13
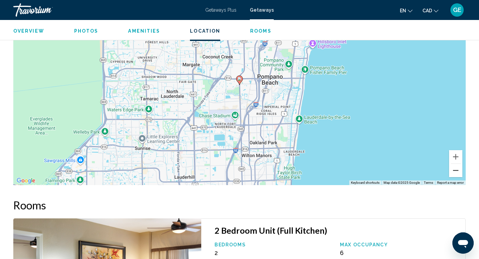
click at [458, 174] on button "Zoom out" at bounding box center [455, 170] width 13 height 13
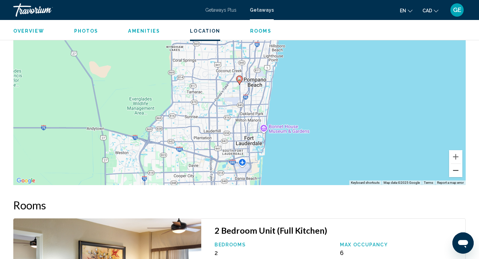
click at [458, 174] on button "Zoom out" at bounding box center [455, 170] width 13 height 13
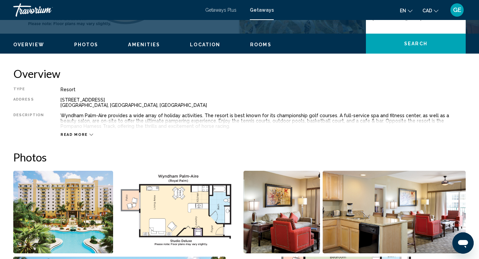
scroll to position [157, 0]
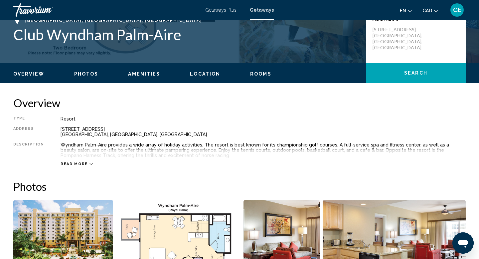
click at [76, 162] on span "Read more" at bounding box center [74, 164] width 27 height 4
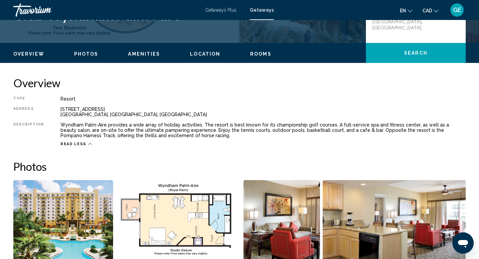
scroll to position [177, 0]
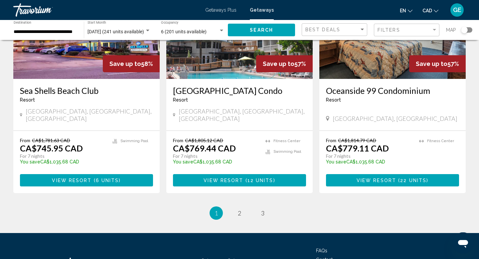
scroll to position [793, 0]
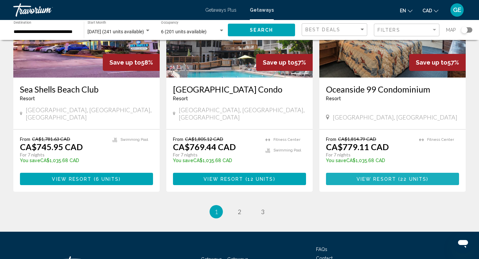
click at [396, 176] on span "Main content" at bounding box center [397, 178] width 2 height 5
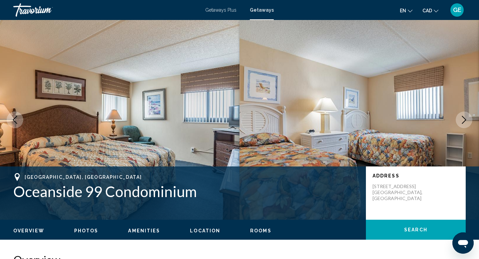
click at [466, 121] on icon "Next image" at bounding box center [464, 120] width 8 height 8
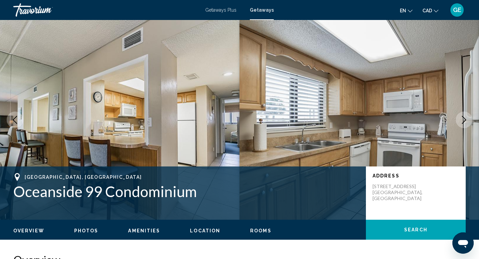
click at [466, 121] on icon "Next image" at bounding box center [464, 120] width 8 height 8
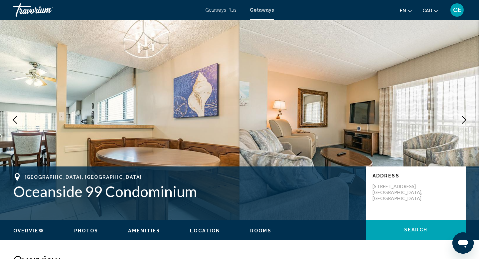
click at [466, 122] on icon "Next image" at bounding box center [464, 120] width 8 height 8
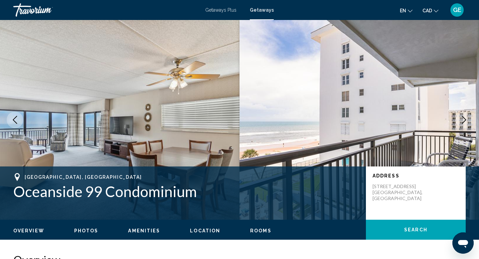
click at [466, 122] on icon "Next image" at bounding box center [464, 120] width 8 height 8
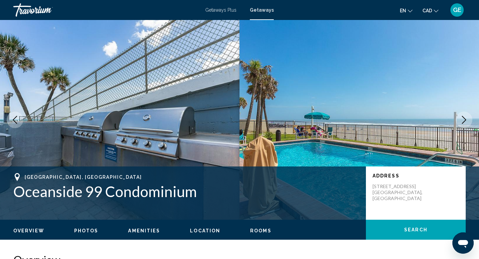
click at [467, 121] on icon "Next image" at bounding box center [464, 120] width 8 height 8
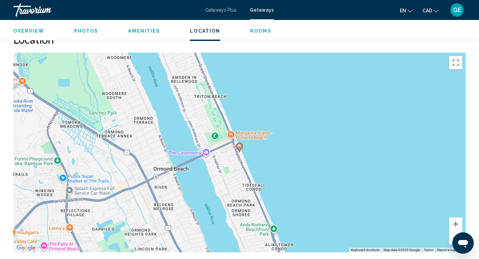
scroll to position [789, 0]
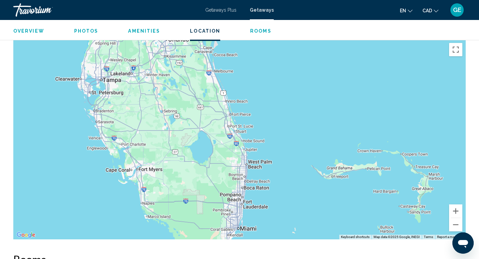
drag, startPoint x: 210, startPoint y: 224, endPoint x: 182, endPoint y: 74, distance: 152.6
click at [182, 74] on div "To activate drag with keyboard, press Alt + Enter. Once in keyboard drag state,…" at bounding box center [239, 140] width 452 height 200
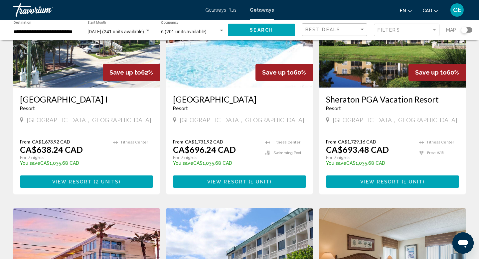
scroll to position [506, 0]
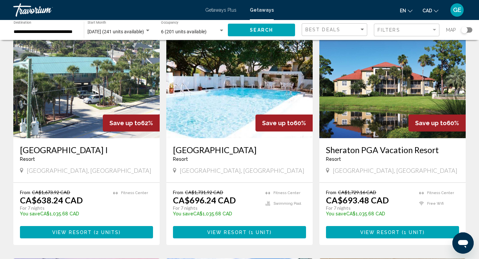
click at [365, 229] on span "View Resort" at bounding box center [380, 231] width 40 height 5
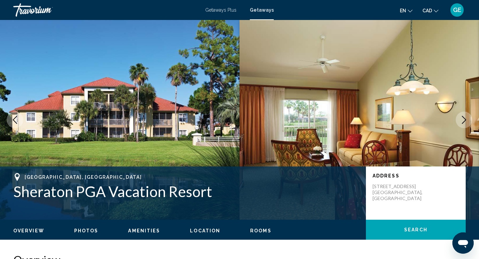
click at [460, 122] on icon "Next image" at bounding box center [464, 120] width 8 height 8
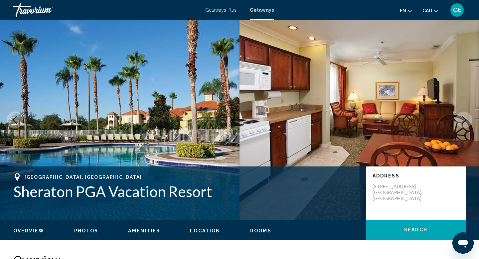
click at [460, 122] on icon "Next image" at bounding box center [464, 120] width 8 height 8
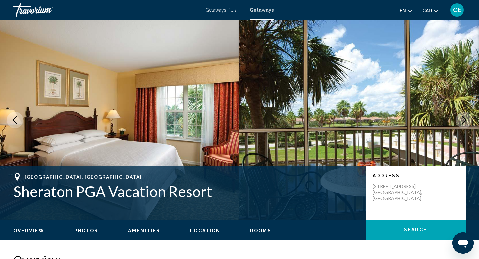
click at [460, 122] on icon "Next image" at bounding box center [464, 120] width 8 height 8
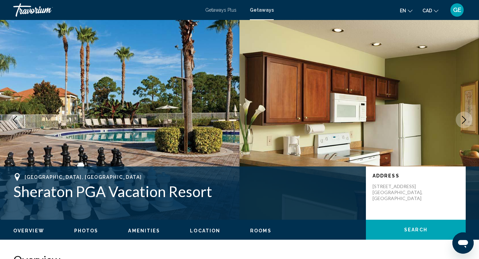
click at [460, 122] on icon "Next image" at bounding box center [464, 120] width 8 height 8
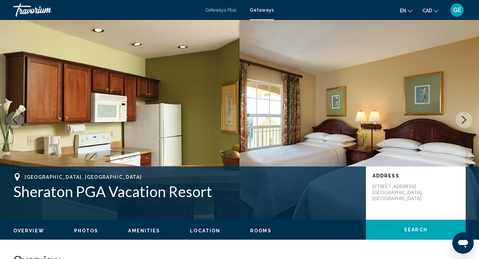
click at [460, 122] on icon "Next image" at bounding box center [464, 120] width 8 height 8
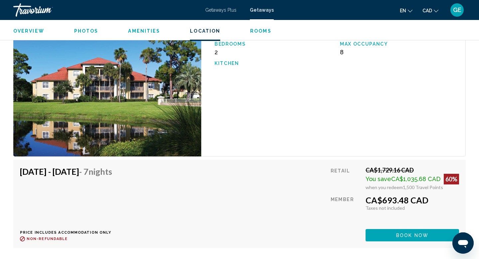
scroll to position [1073, 0]
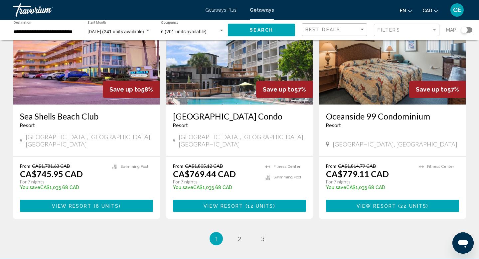
scroll to position [835, 0]
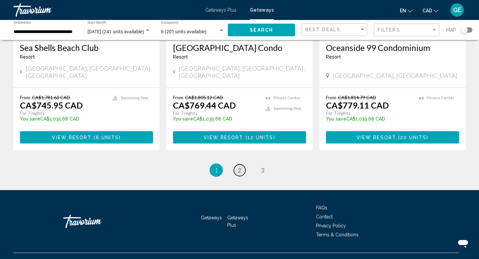
click at [240, 166] on span "2" at bounding box center [239, 169] width 3 height 7
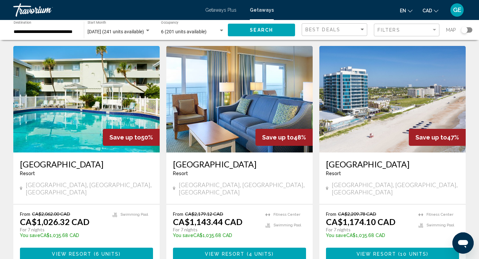
scroll to position [736, 0]
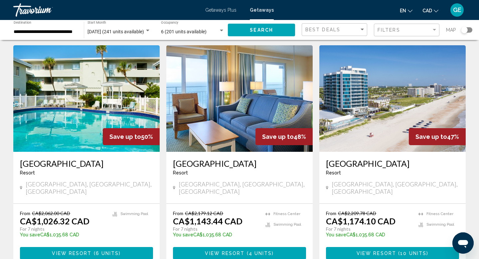
click at [384, 250] on span "View Resort" at bounding box center [377, 252] width 40 height 5
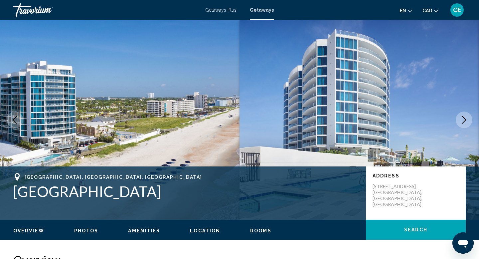
click at [463, 118] on icon "Next image" at bounding box center [464, 120] width 8 height 8
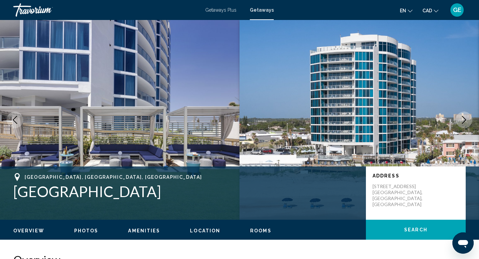
click at [463, 118] on icon "Next image" at bounding box center [464, 120] width 8 height 8
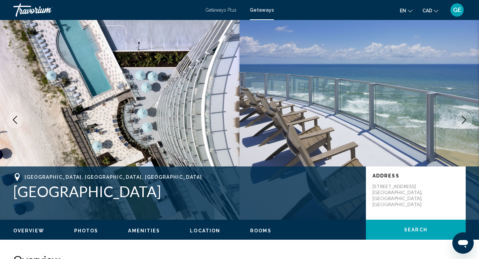
click at [463, 118] on icon "Next image" at bounding box center [464, 120] width 8 height 8
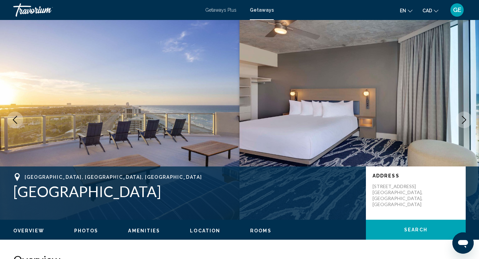
click at [463, 118] on icon "Next image" at bounding box center [464, 120] width 8 height 8
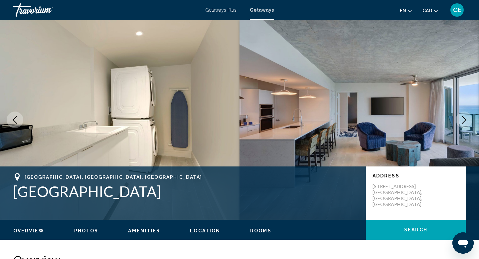
click at [463, 118] on icon "Next image" at bounding box center [464, 120] width 8 height 8
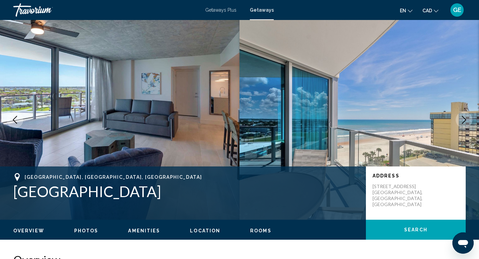
click at [463, 118] on icon "Next image" at bounding box center [464, 120] width 8 height 8
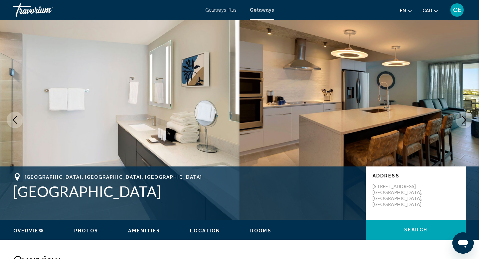
click at [463, 118] on icon "Next image" at bounding box center [464, 120] width 8 height 8
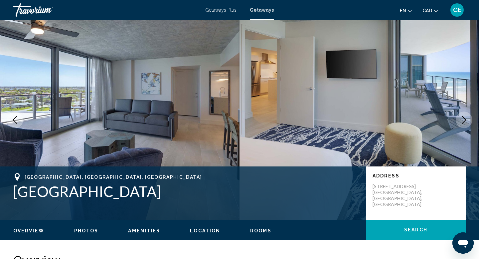
click at [463, 118] on icon "Next image" at bounding box center [464, 120] width 8 height 8
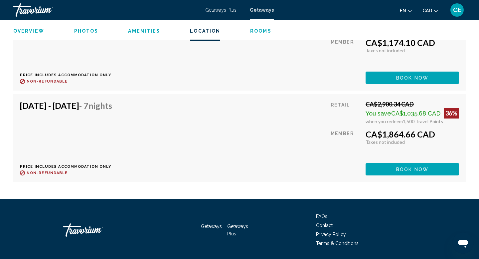
scroll to position [1267, 0]
